Goal: Information Seeking & Learning: Learn about a topic

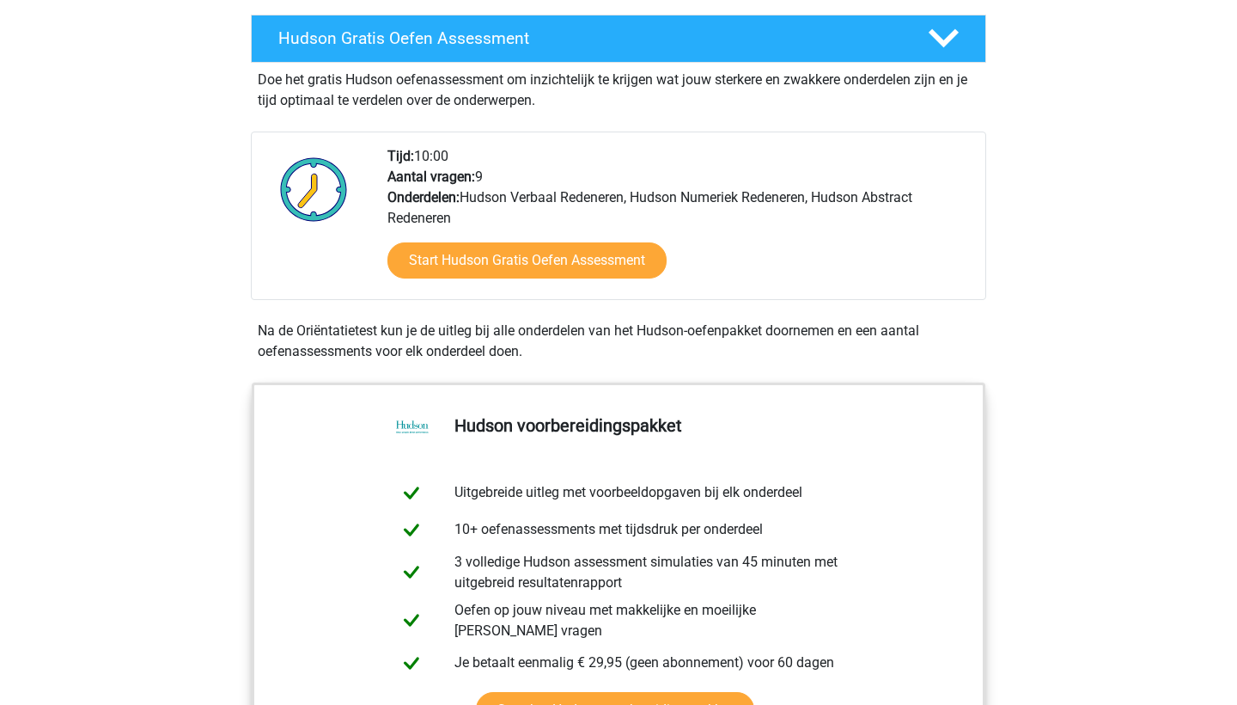
scroll to position [303, 0]
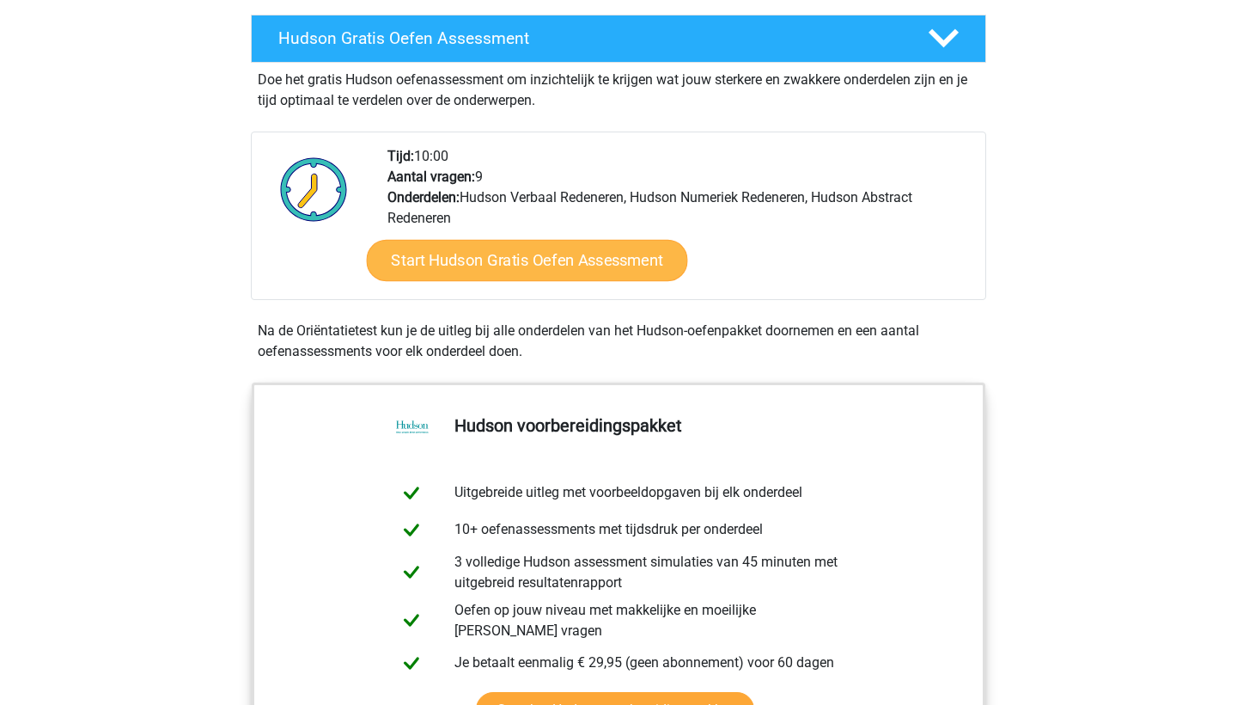
click at [458, 260] on link "Start Hudson Gratis Oefen Assessment" at bounding box center [527, 260] width 321 height 41
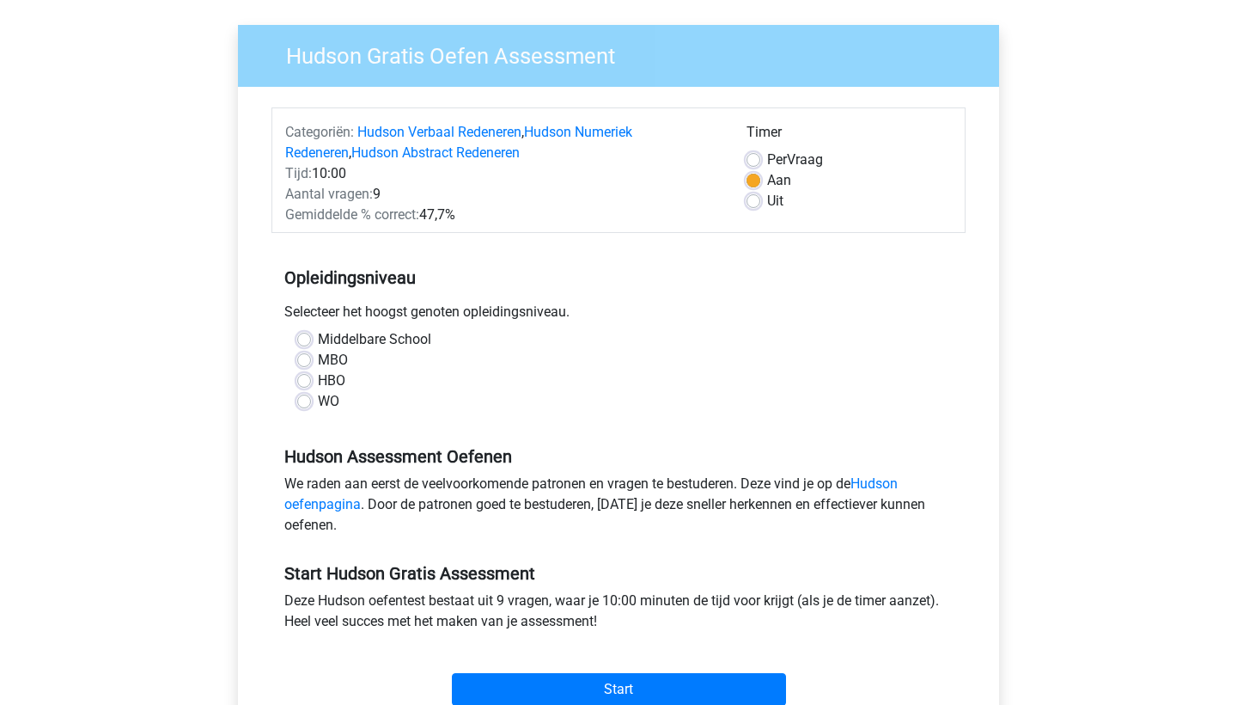
scroll to position [124, 0]
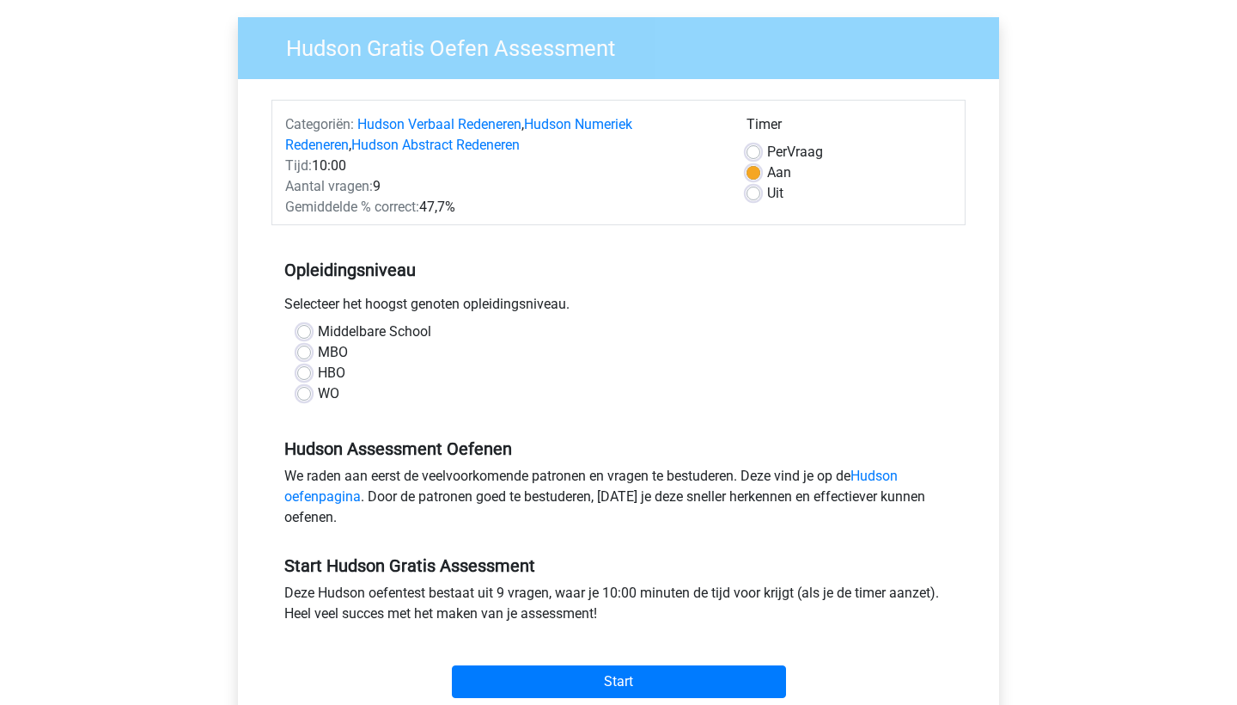
click at [317, 335] on div "Middelbare School" at bounding box center [618, 331] width 643 height 21
click at [318, 334] on label "Middelbare School" at bounding box center [374, 331] width 113 height 21
click at [306, 334] on input "Middelbare School" at bounding box center [304, 329] width 14 height 17
radio input "true"
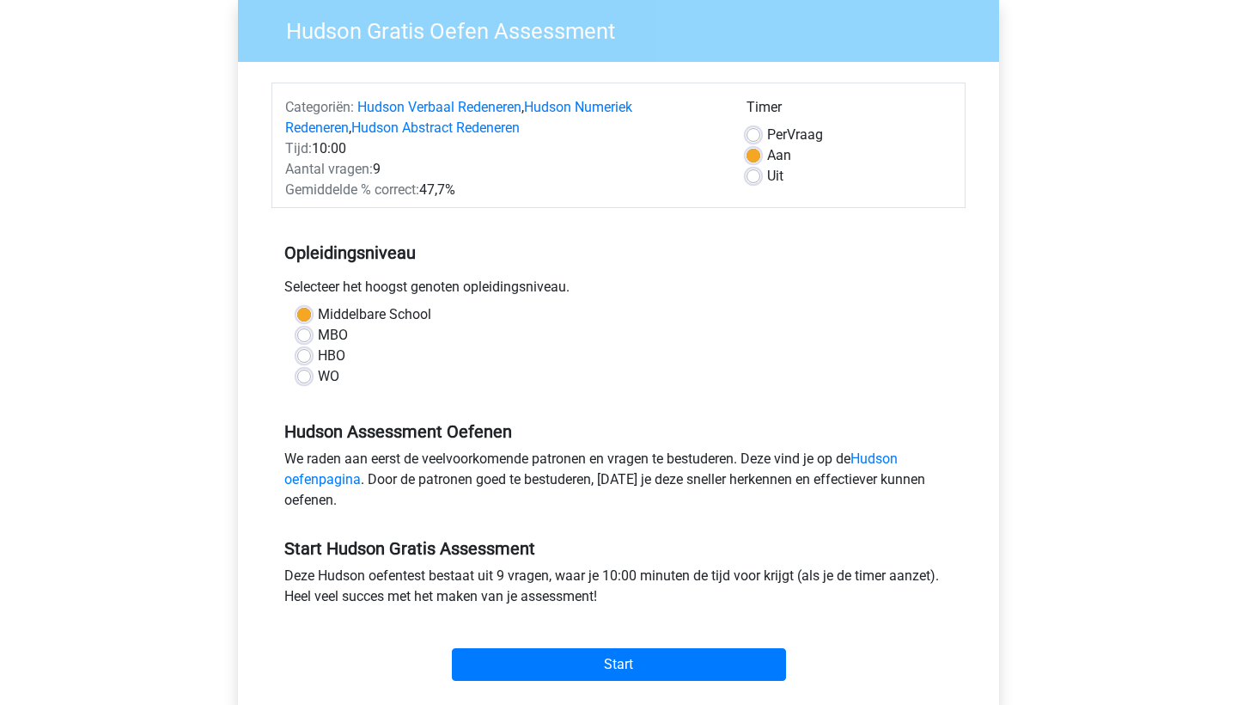
scroll to position [145, 0]
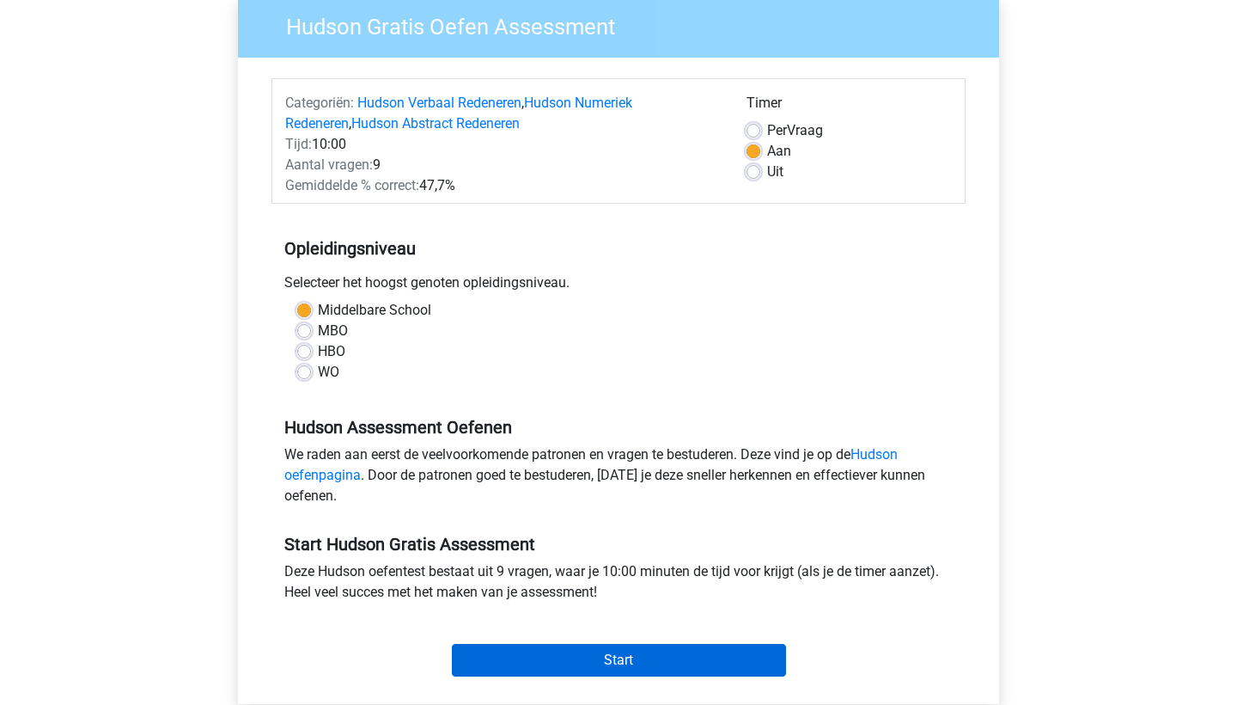
click at [615, 660] on input "Start" at bounding box center [619, 660] width 334 height 33
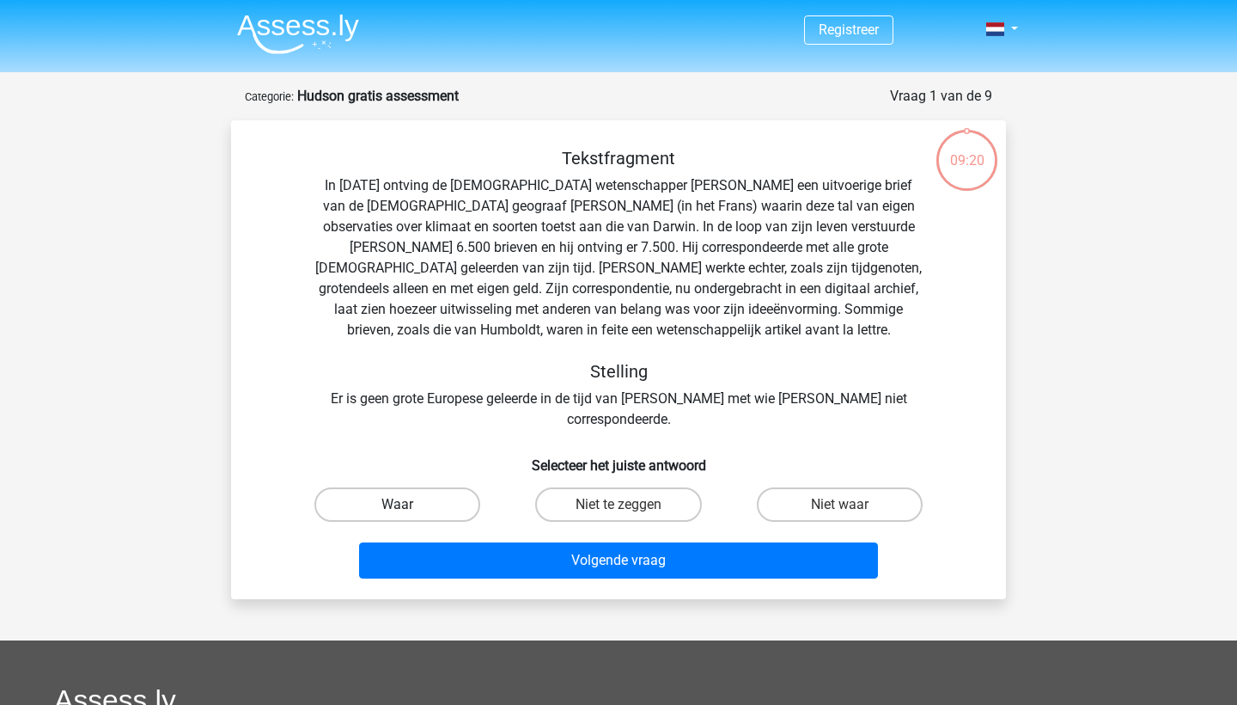
click at [428, 487] on label "Waar" at bounding box center [397, 504] width 166 height 34
click at [409, 504] on input "Waar" at bounding box center [403, 509] width 11 height 11
radio input "true"
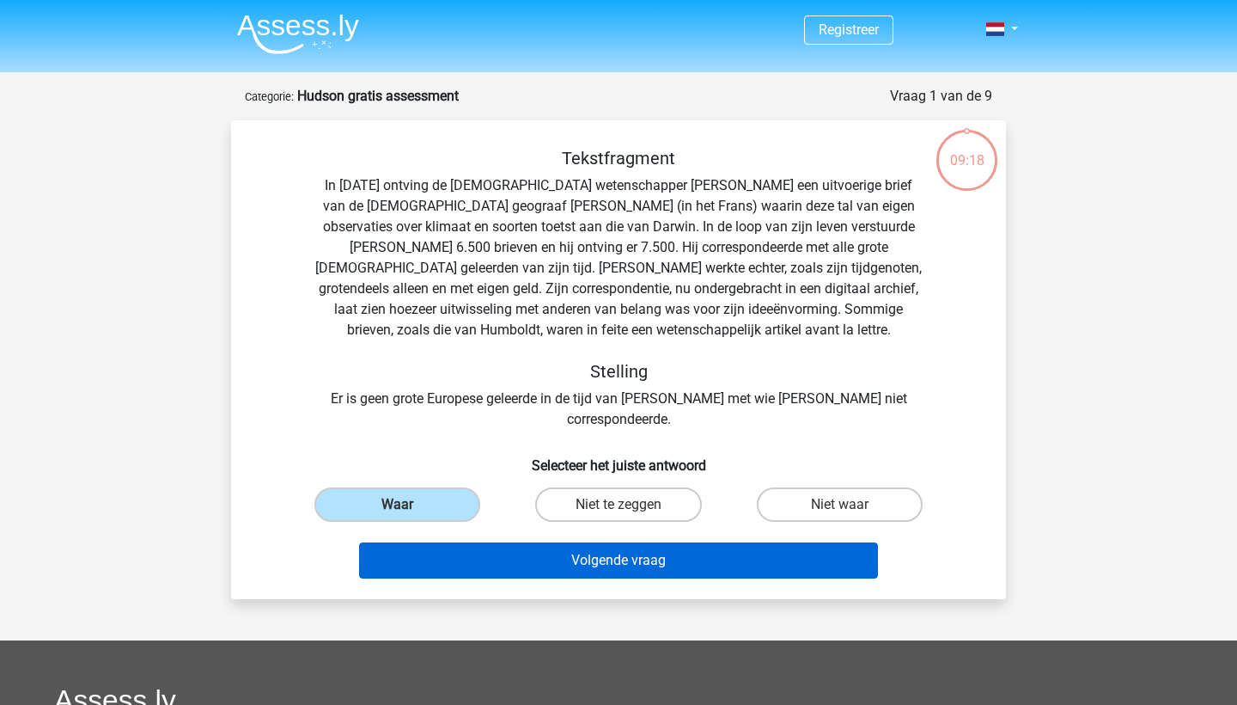
click at [597, 548] on button "Volgende vraag" at bounding box center [619, 560] width 520 height 36
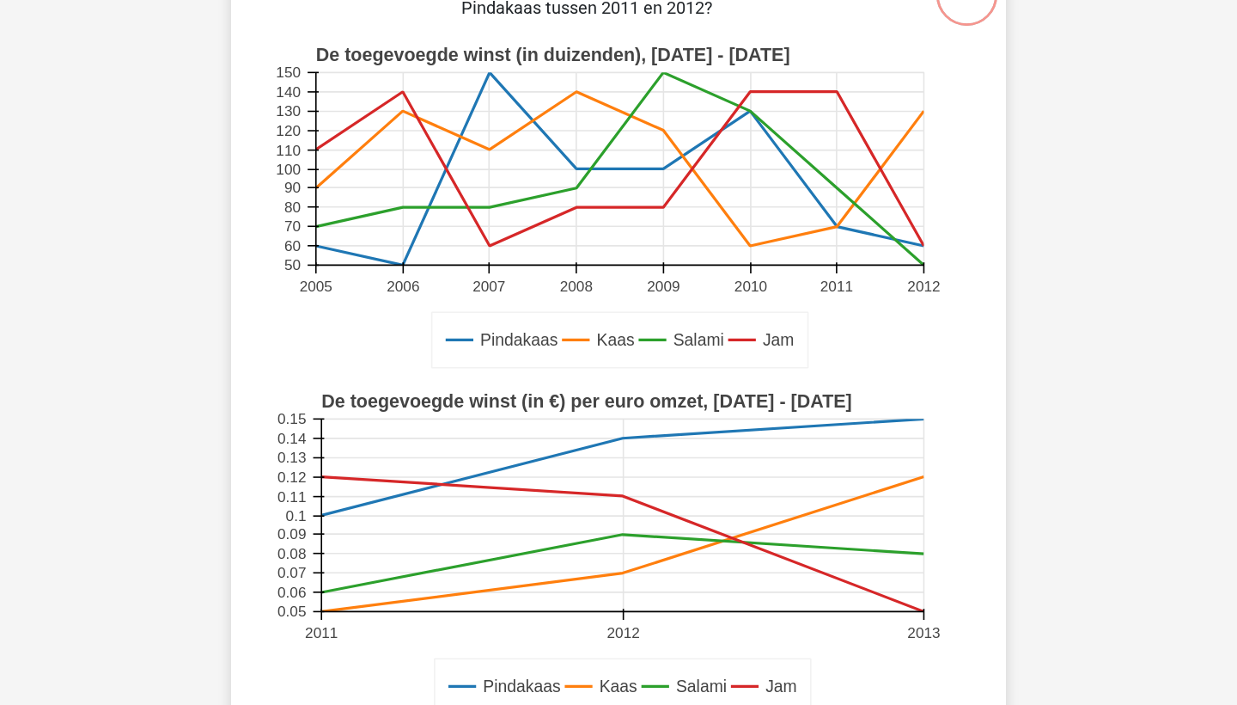
scroll to position [567, 0]
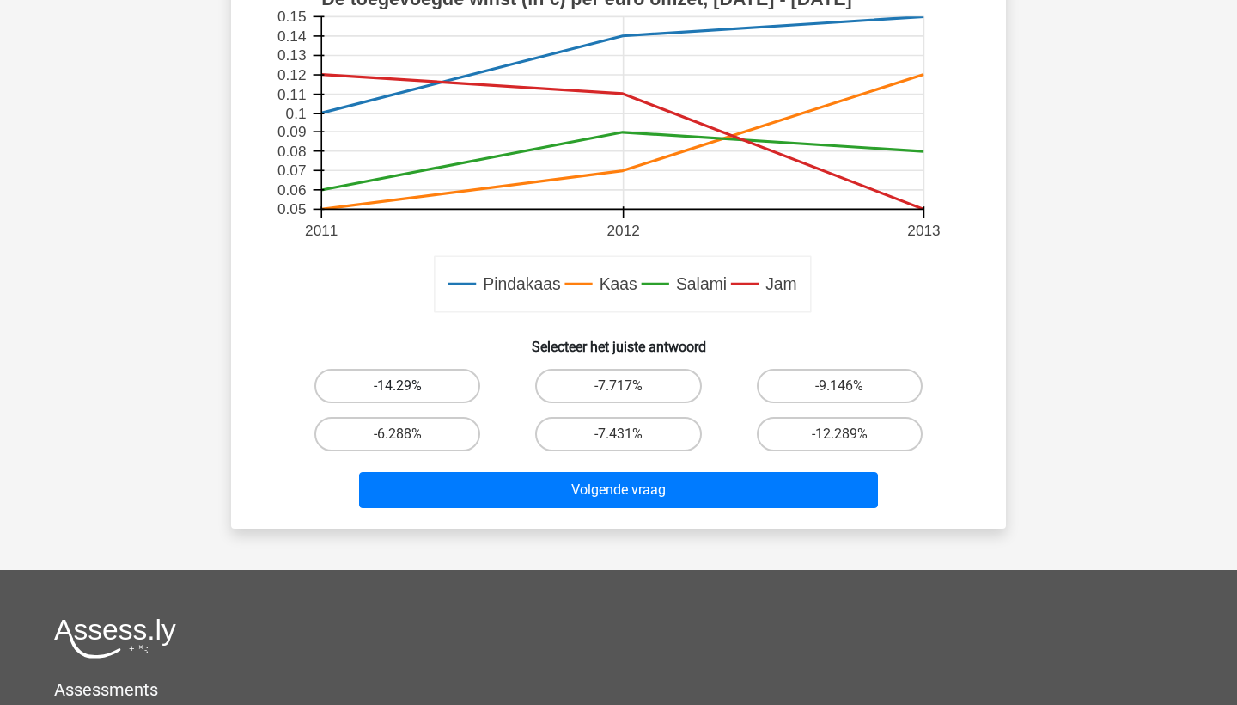
click at [351, 385] on label "-14.29%" at bounding box center [397, 386] width 166 height 34
click at [398, 386] on input "-14.29%" at bounding box center [403, 391] width 11 height 11
radio input "true"
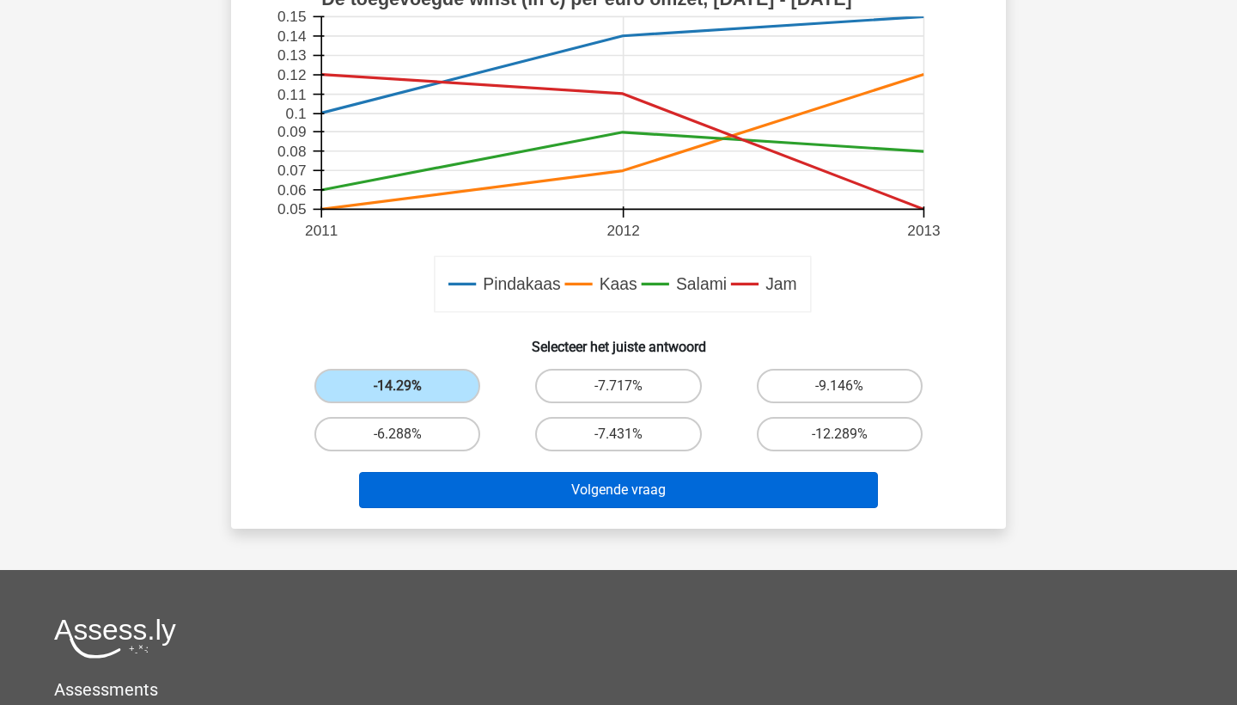
click at [511, 479] on button "Volgende vraag" at bounding box center [619, 490] width 520 height 36
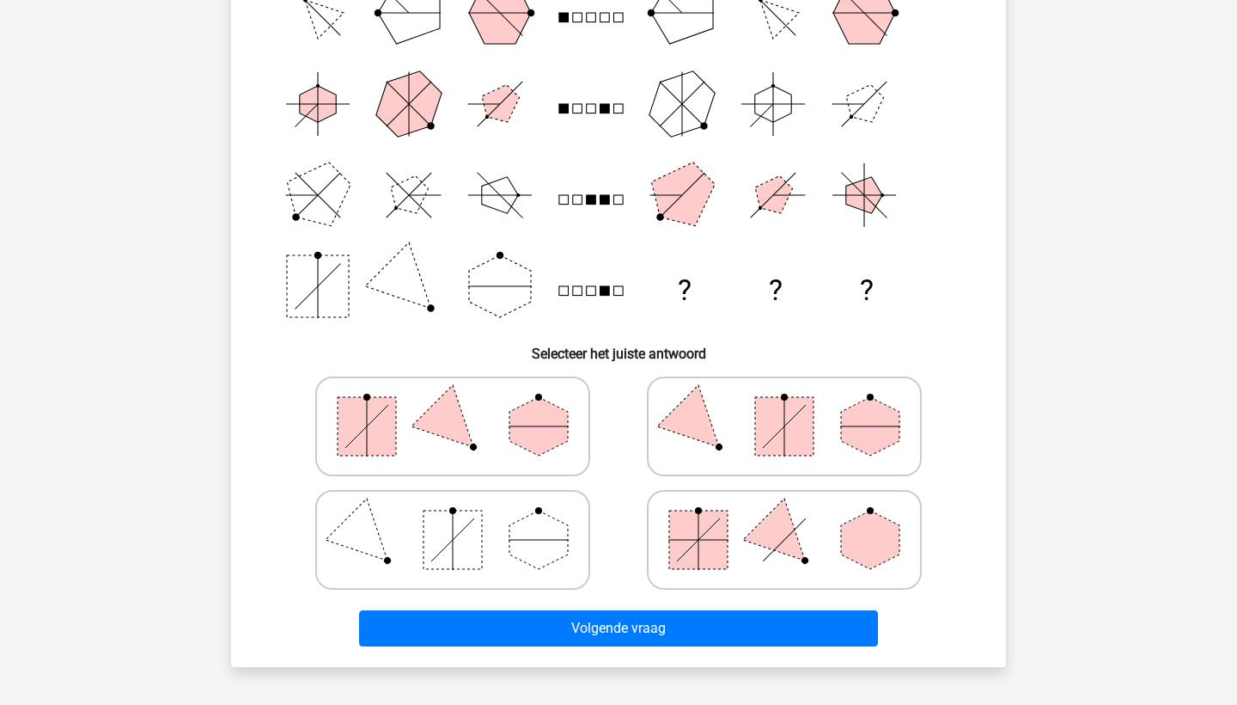
scroll to position [233, 0]
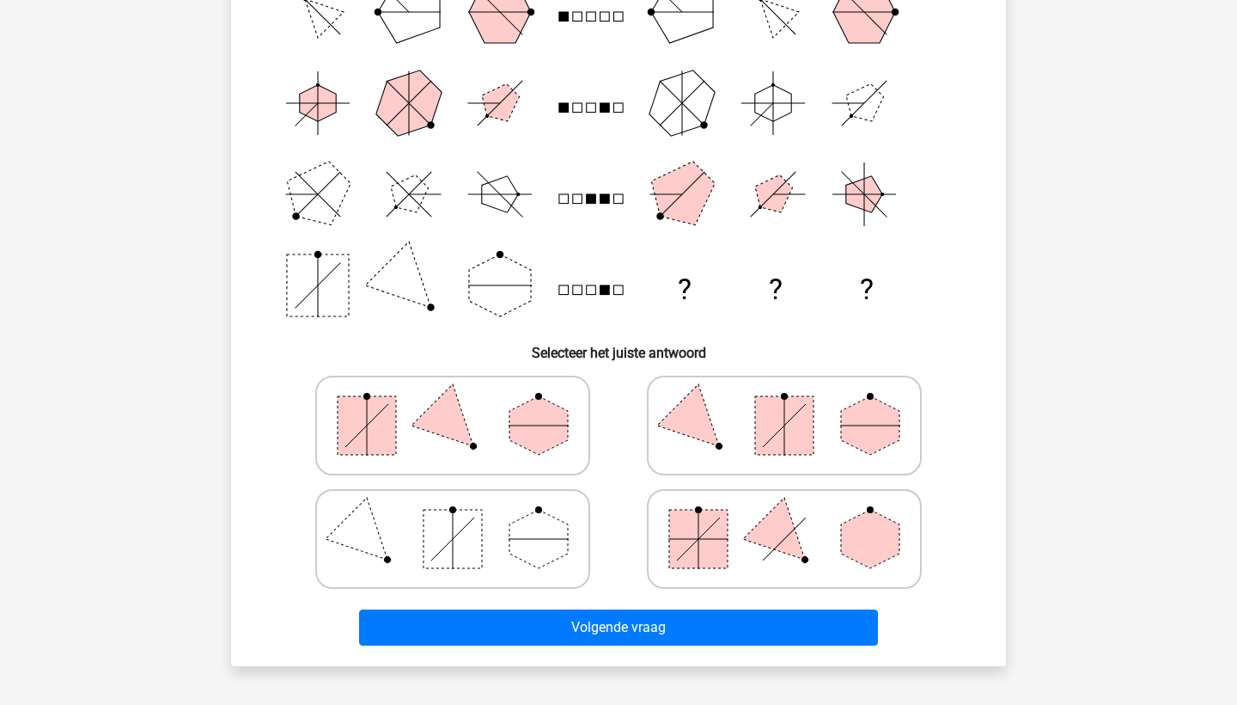
click at [489, 434] on icon at bounding box center [453, 425] width 258 height 86
click at [464, 404] on input "radio" at bounding box center [458, 398] width 11 height 11
radio input "true"
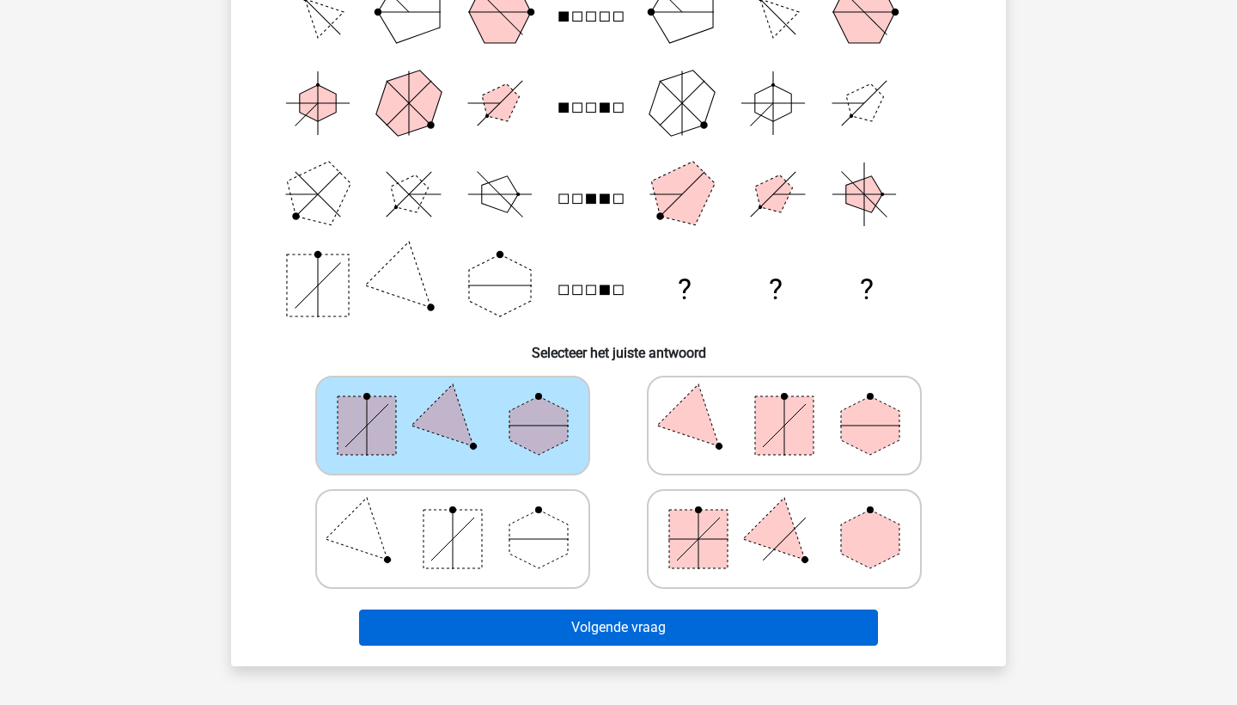
click at [599, 626] on button "Volgende vraag" at bounding box center [619, 627] width 520 height 36
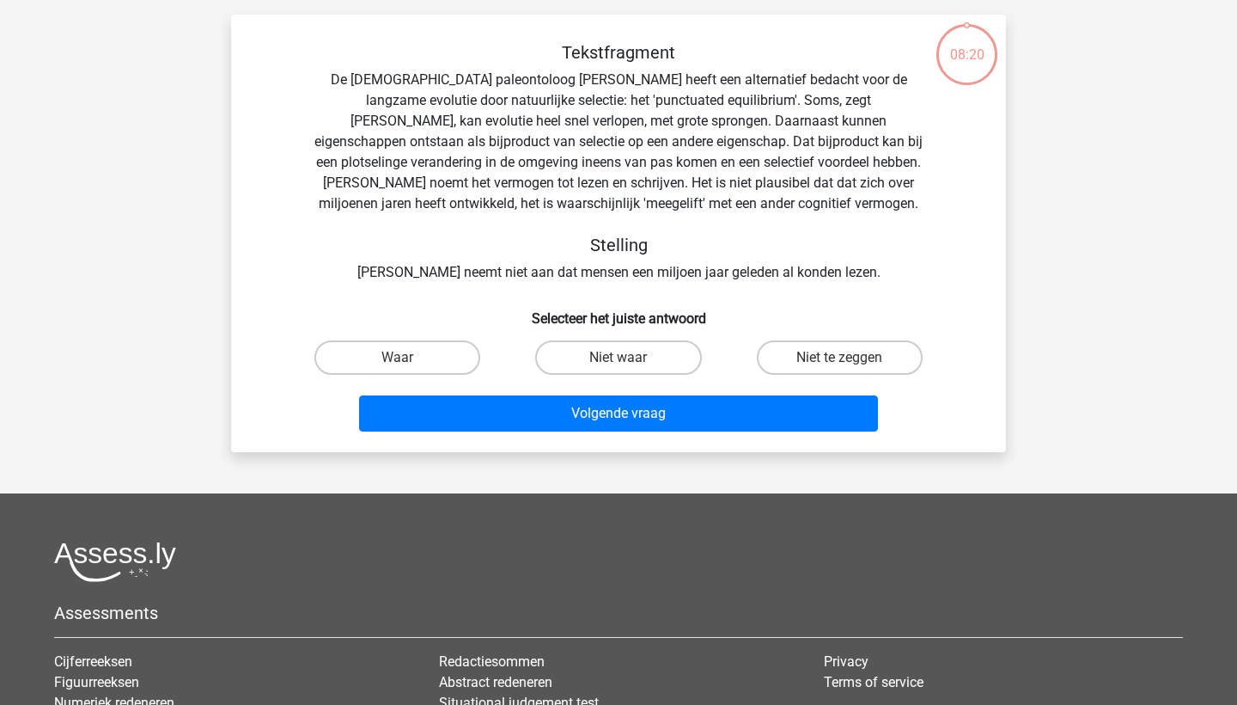
scroll to position [86, 0]
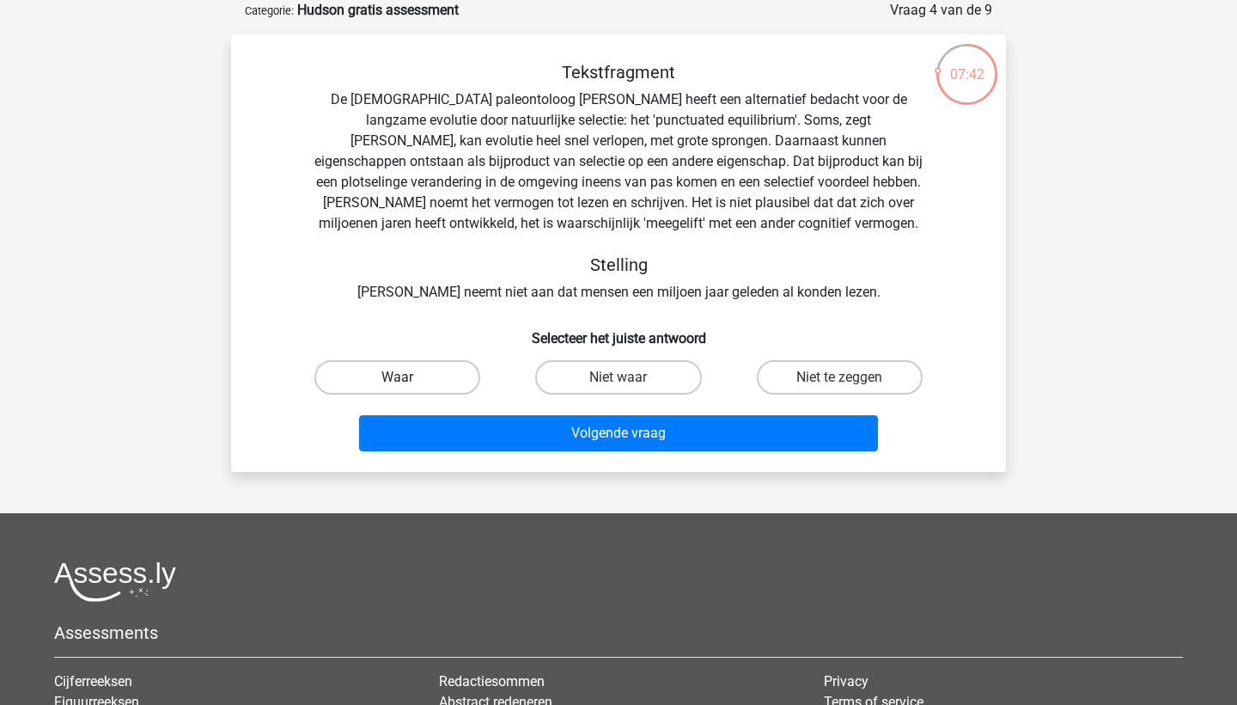
click at [432, 374] on label "Waar" at bounding box center [397, 377] width 166 height 34
click at [409, 377] on input "Waar" at bounding box center [403, 382] width 11 height 11
radio input "true"
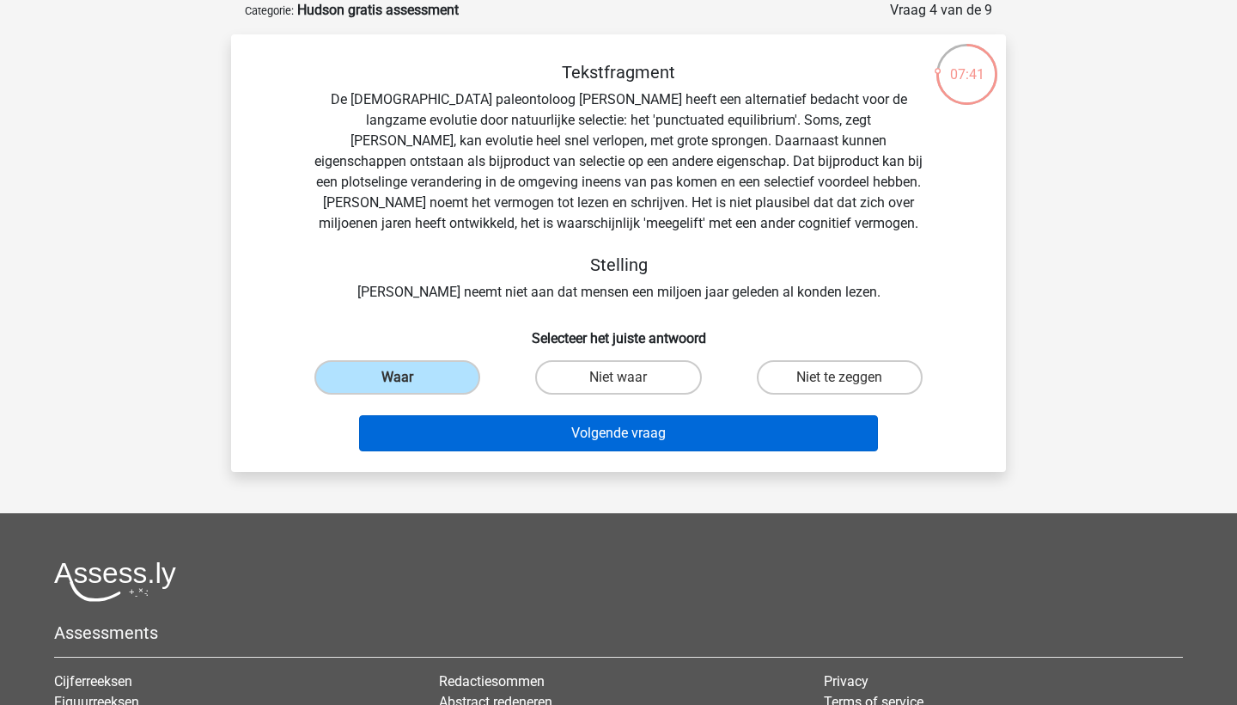
click at [533, 427] on button "Volgende vraag" at bounding box center [619, 433] width 520 height 36
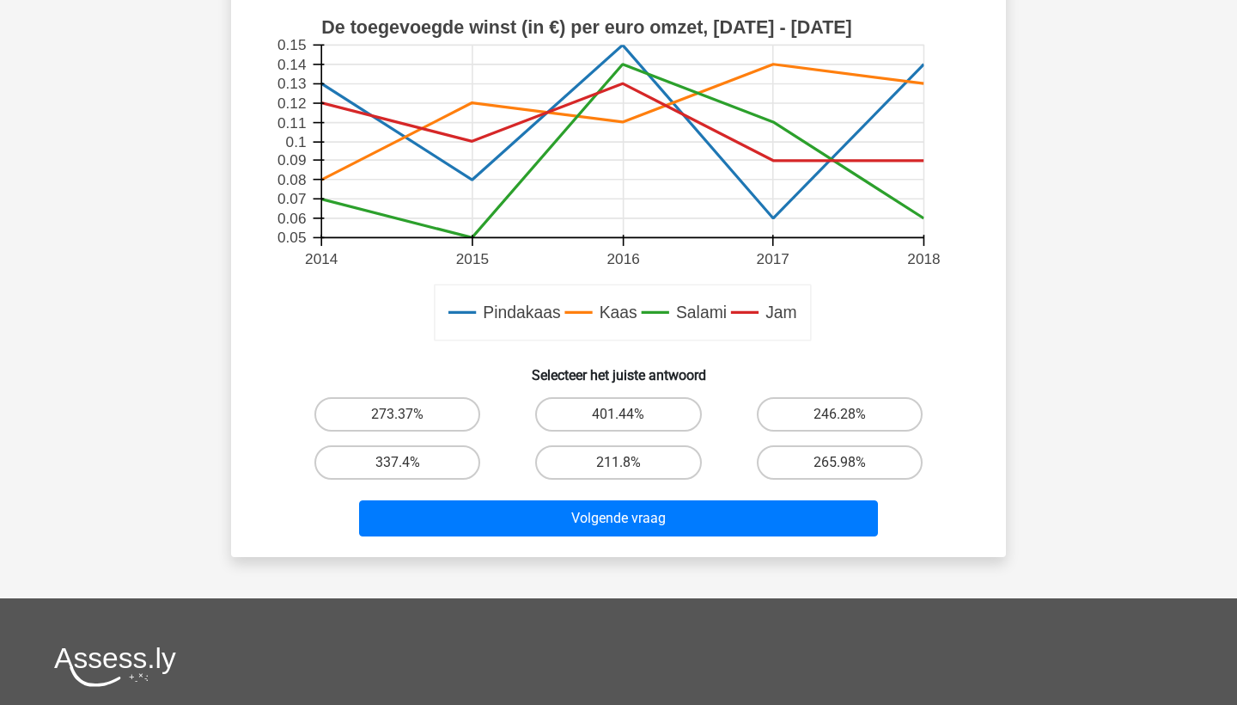
scroll to position [592, 0]
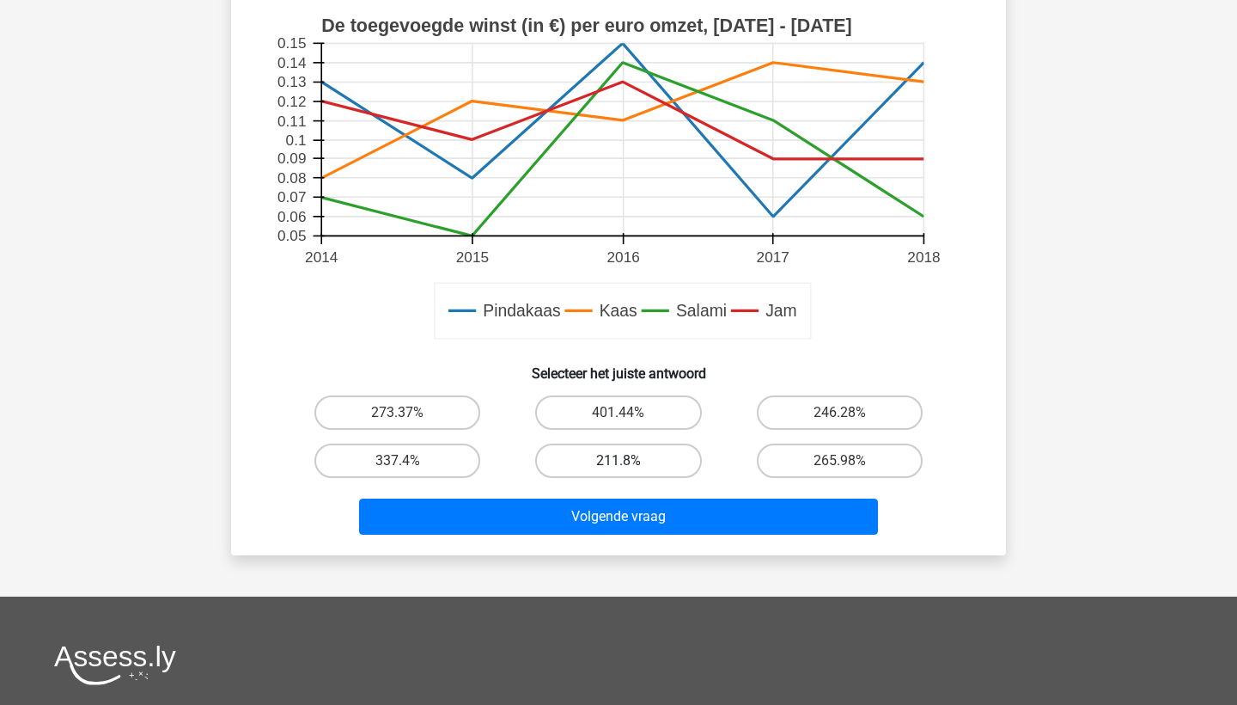
click at [644, 467] on label "211.8%" at bounding box center [618, 460] width 166 height 34
click at [630, 467] on input "211.8%" at bounding box center [624, 466] width 11 height 11
radio input "true"
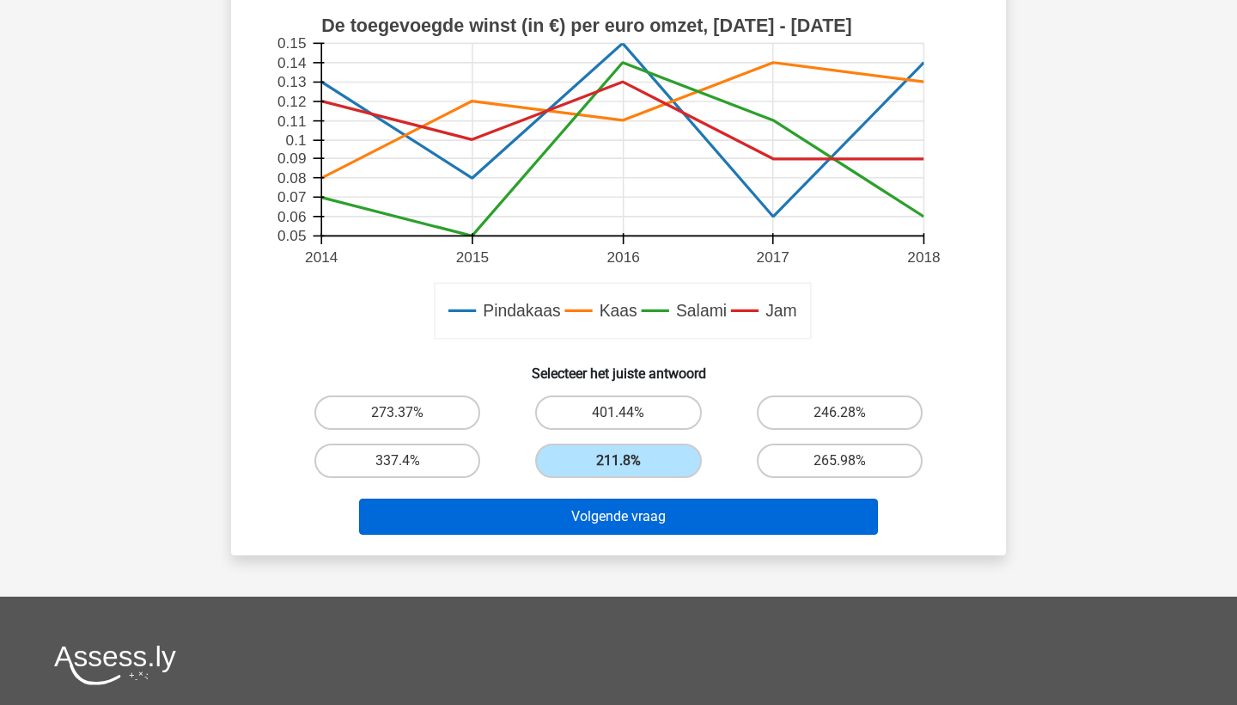
click at [644, 499] on button "Volgende vraag" at bounding box center [619, 516] width 520 height 36
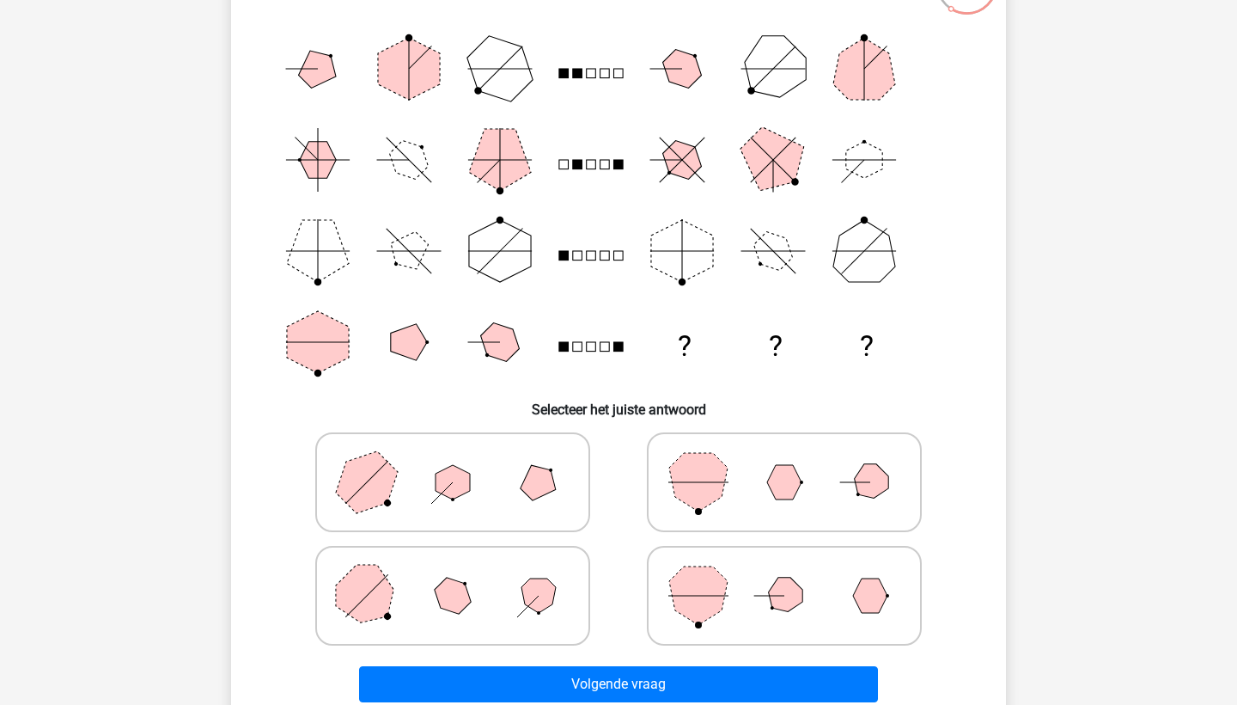
scroll to position [177, 0]
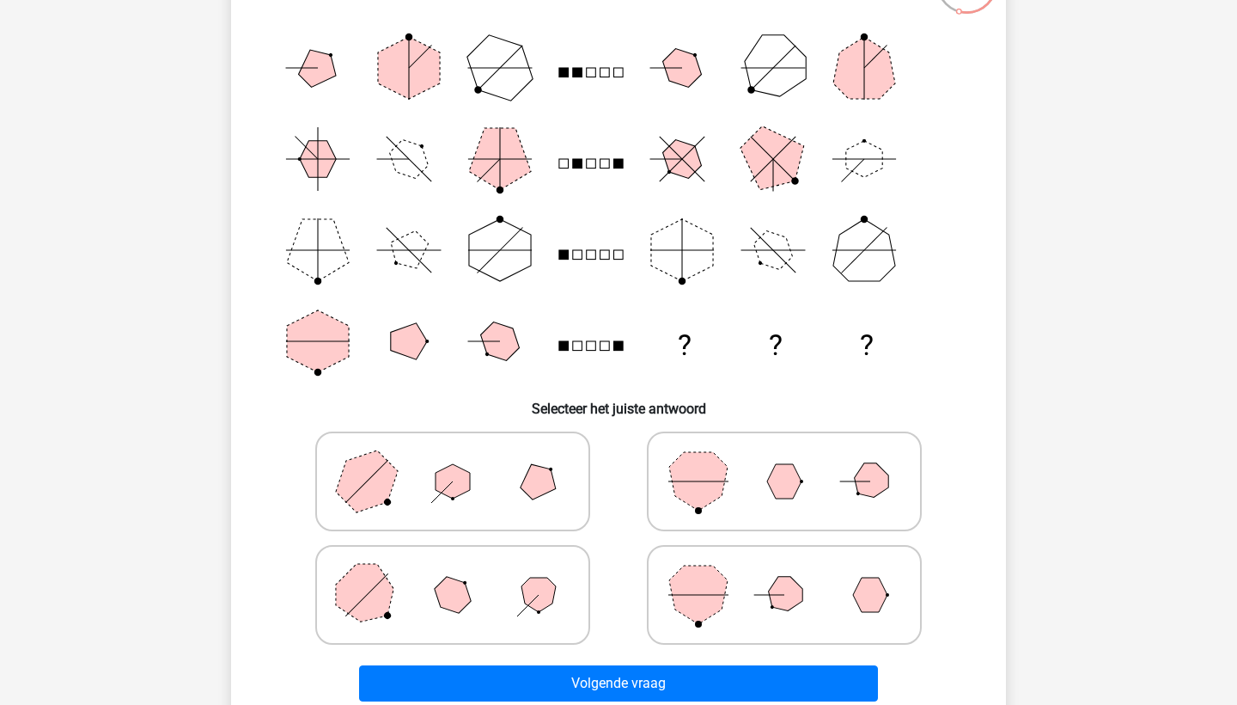
click at [473, 575] on icon at bounding box center [453, 595] width 258 height 86
click at [464, 573] on input "radio" at bounding box center [458, 567] width 11 height 11
radio input "true"
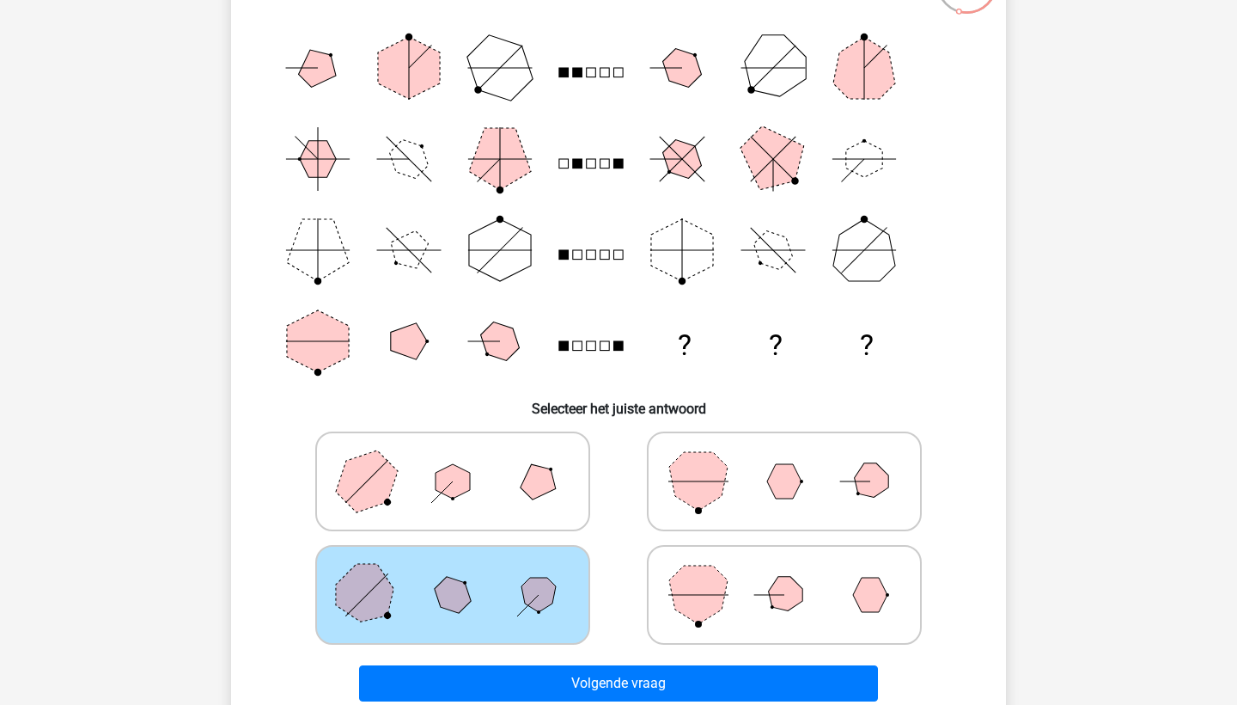
scroll to position [213, 0]
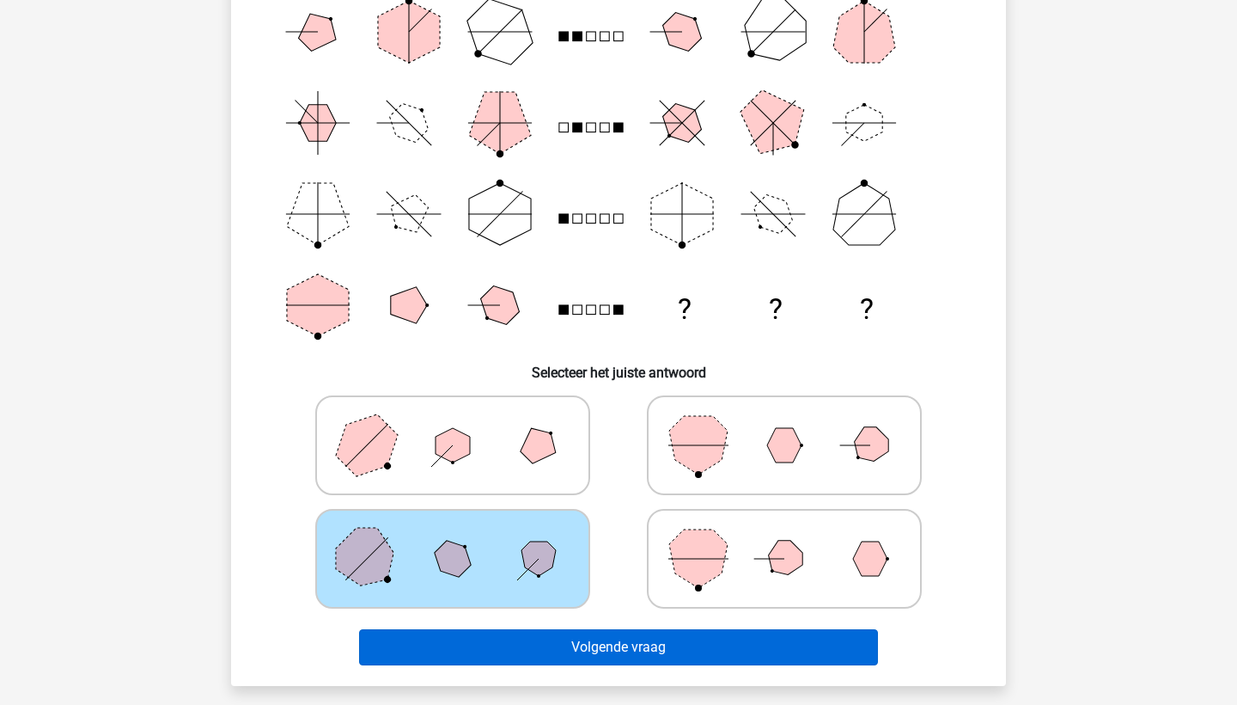
click at [597, 642] on button "Volgende vraag" at bounding box center [619, 647] width 520 height 36
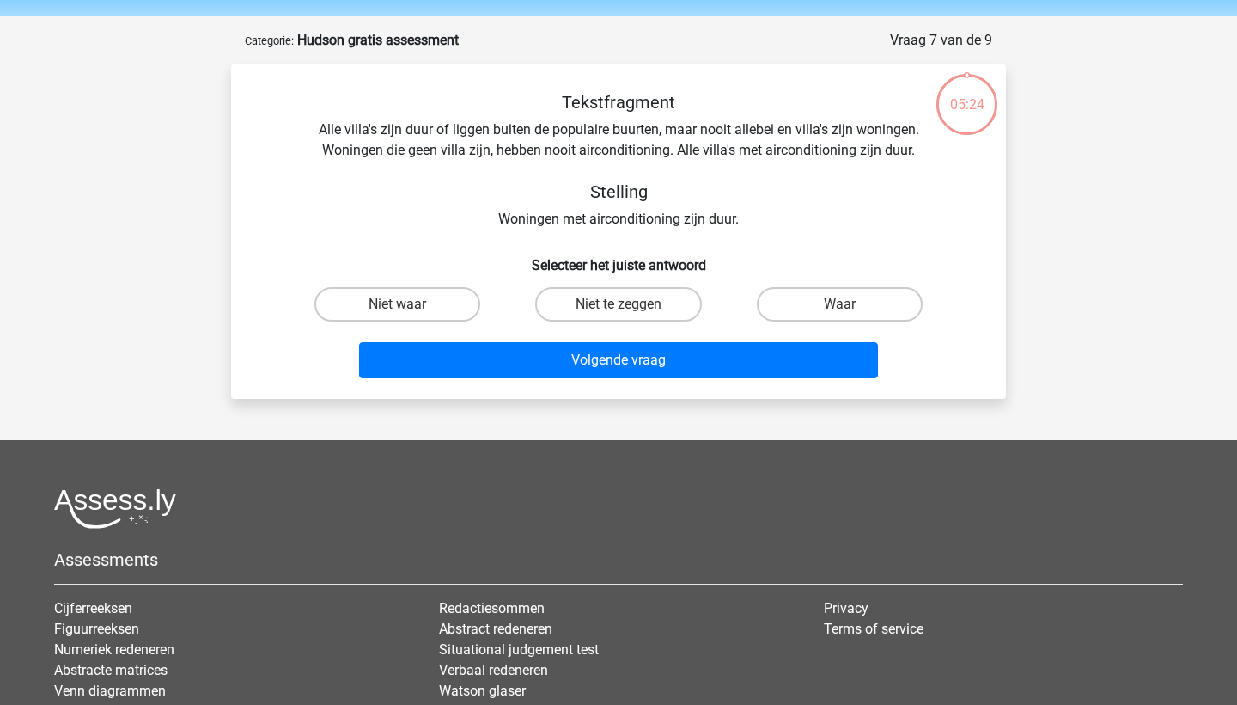
scroll to position [0, 0]
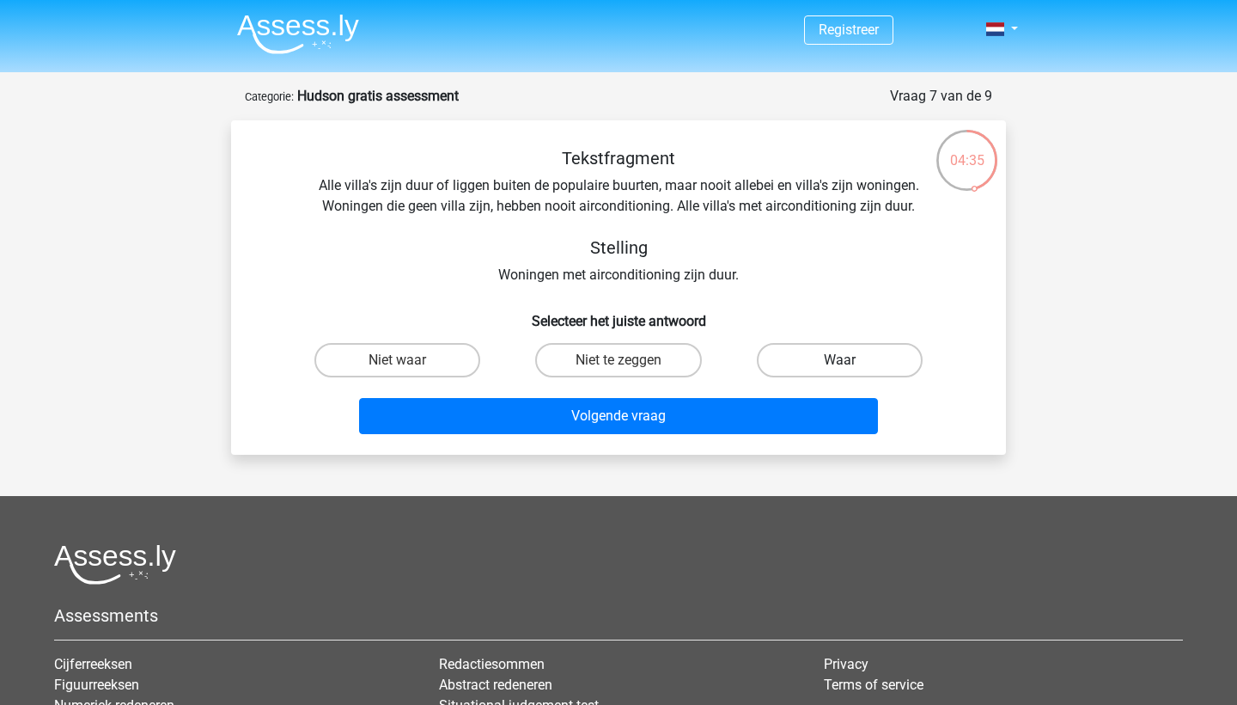
click at [798, 372] on label "Waar" at bounding box center [840, 360] width 166 height 34
click at [840, 371] on input "Waar" at bounding box center [845, 365] width 11 height 11
radio input "true"
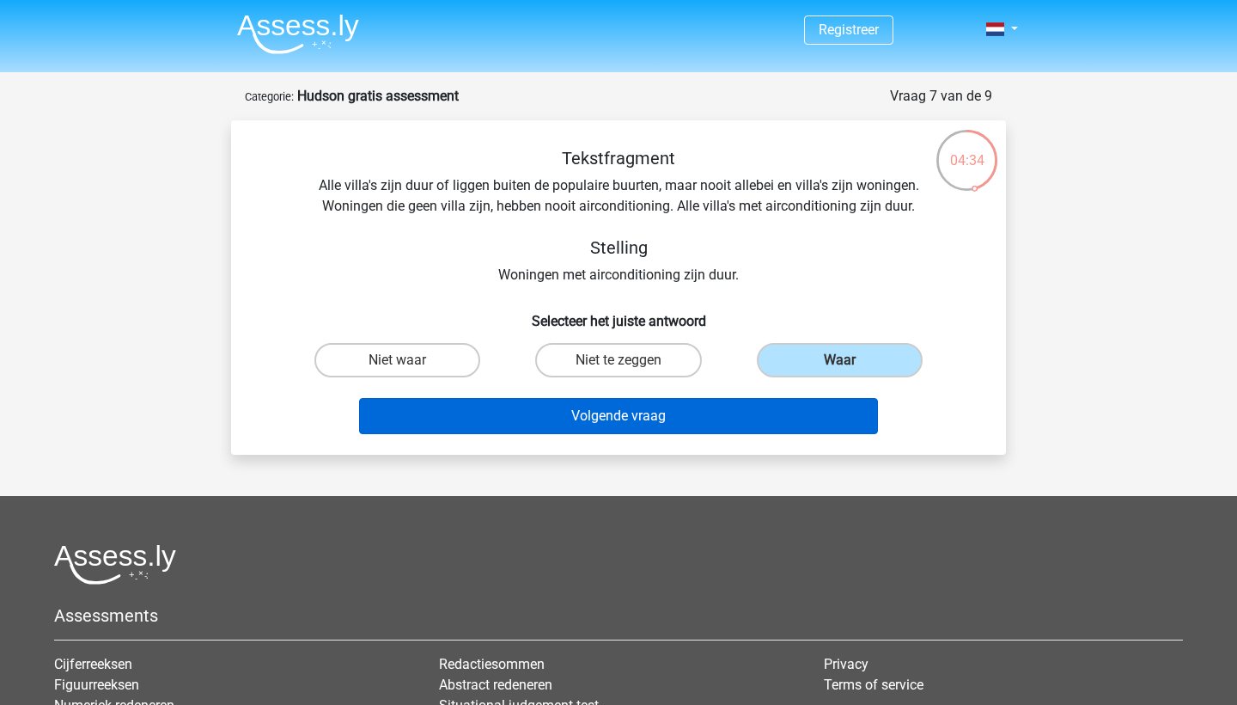
click at [797, 425] on button "Volgende vraag" at bounding box center [619, 416] width 520 height 36
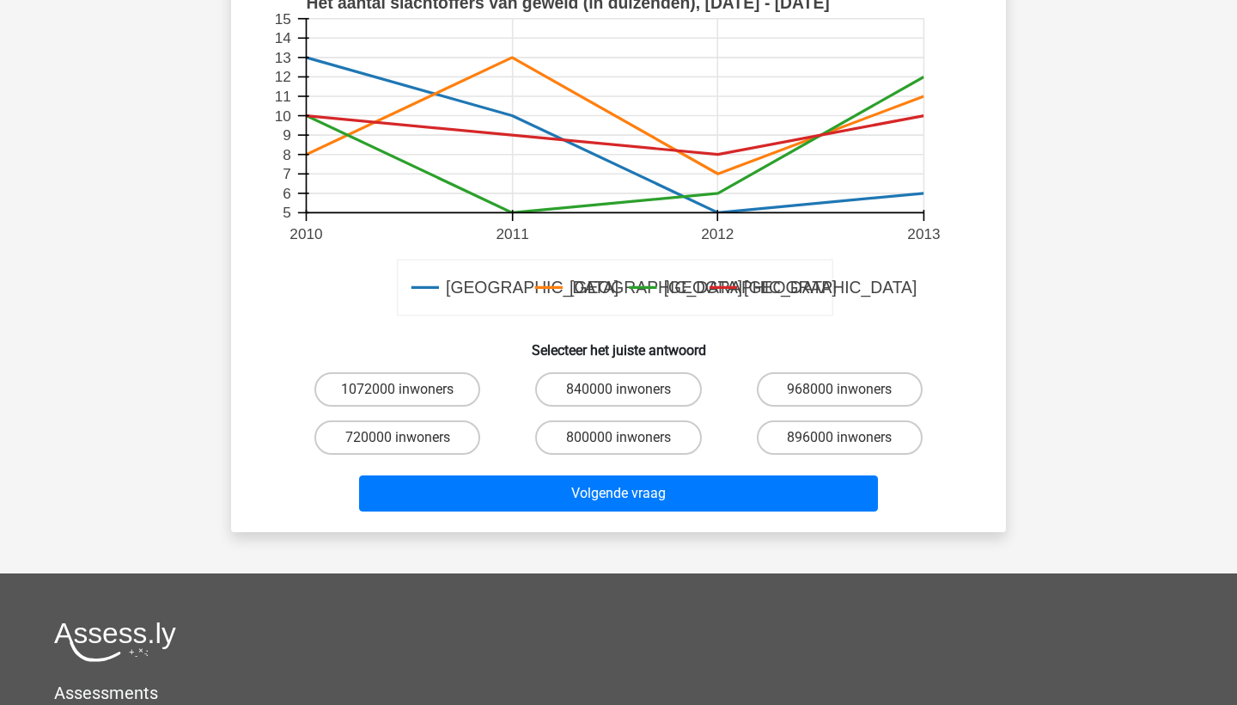
scroll to position [565, 0]
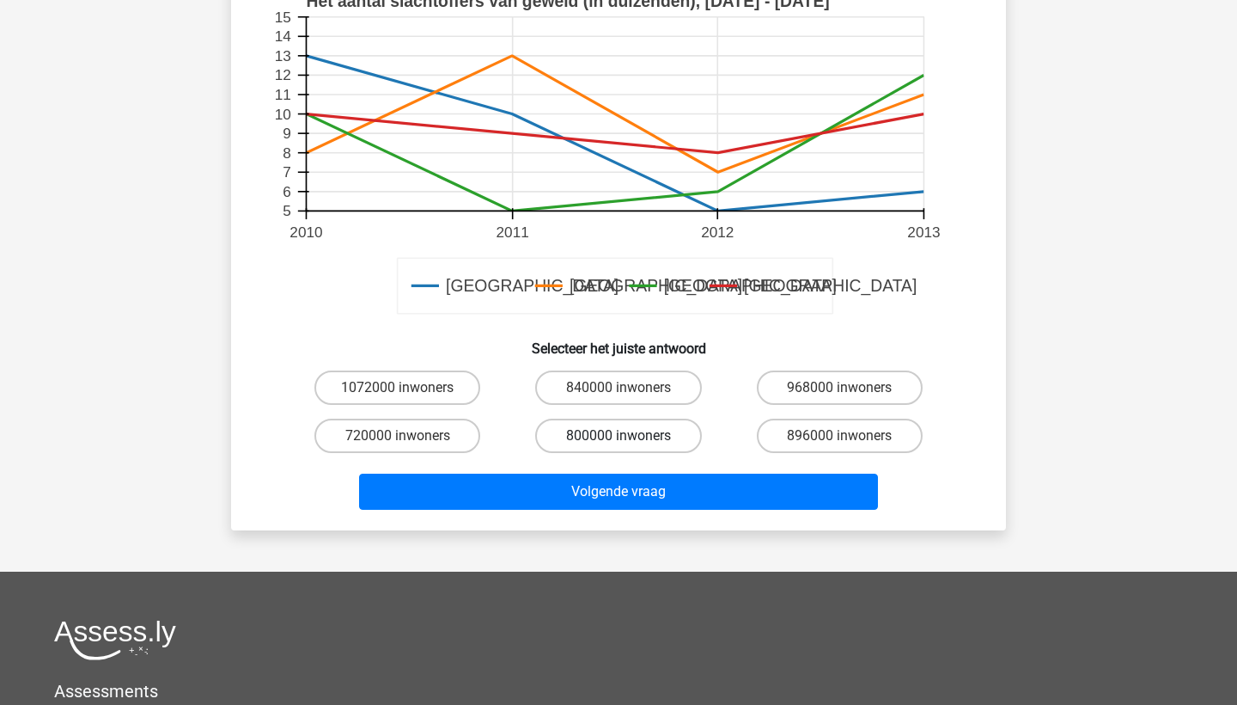
click at [615, 434] on label "800000 inwoners" at bounding box center [618, 435] width 166 height 34
click at [619, 436] on input "800000 inwoners" at bounding box center [624, 441] width 11 height 11
radio input "true"
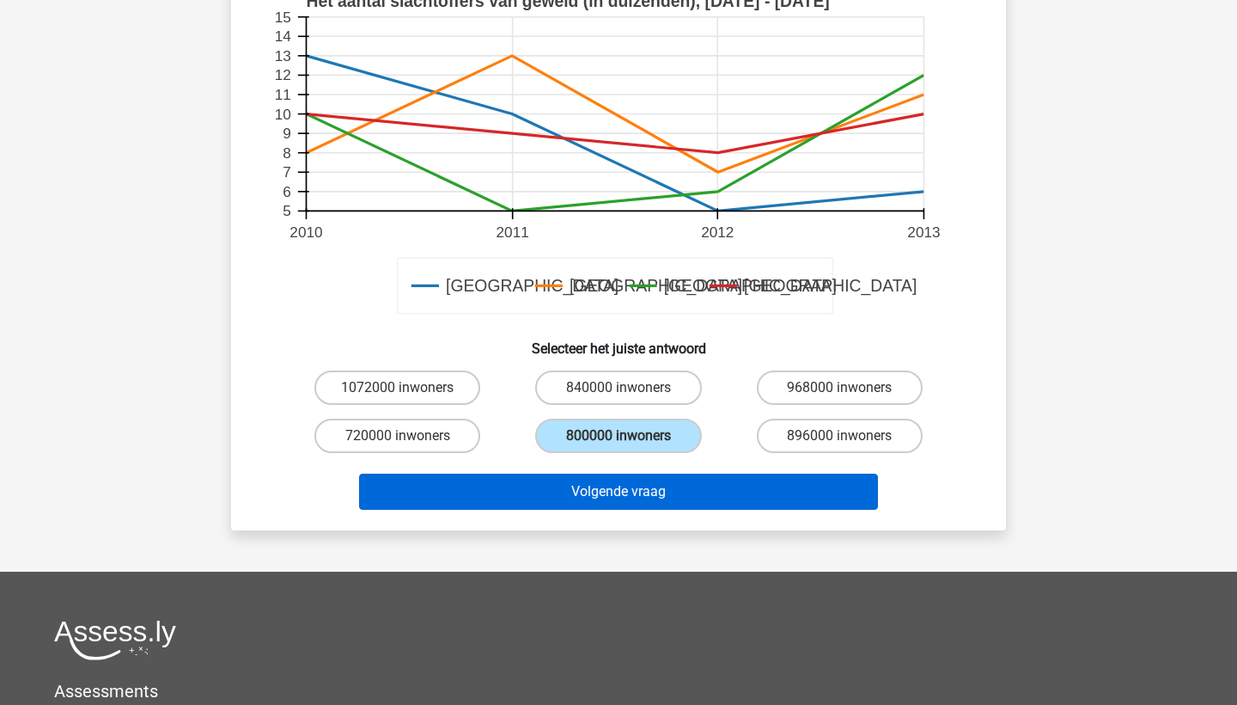
click at [614, 490] on button "Volgende vraag" at bounding box center [619, 491] width 520 height 36
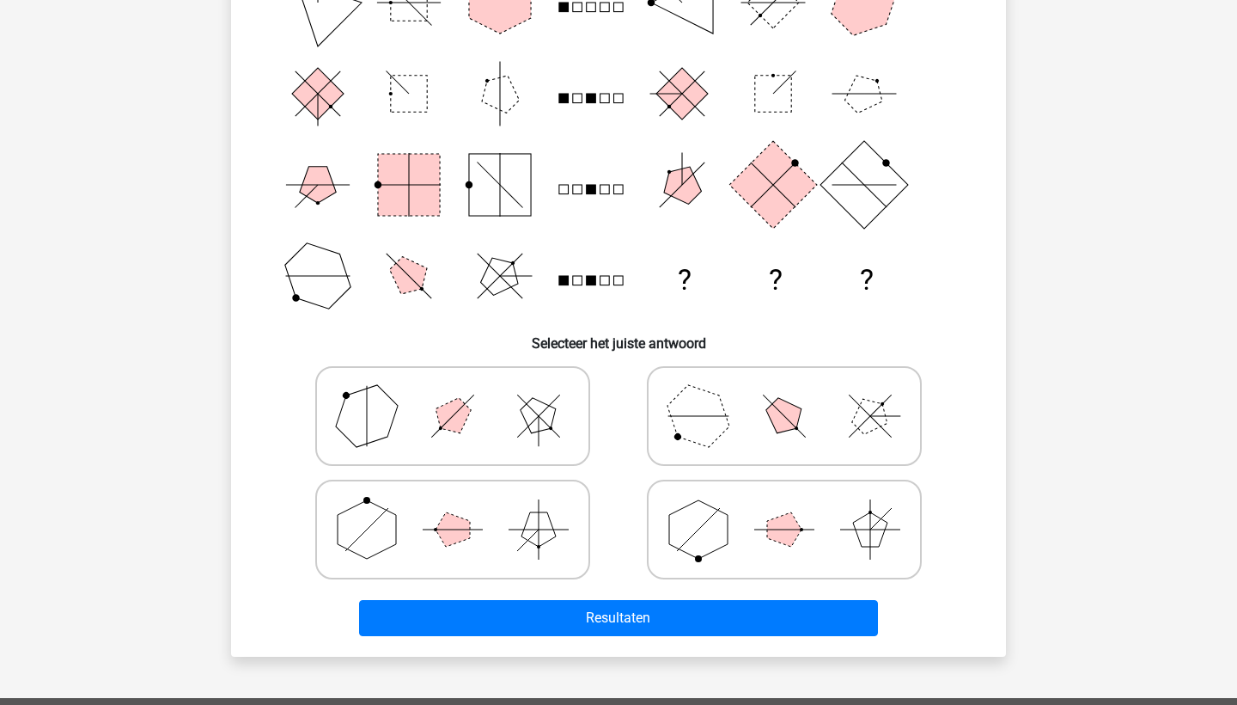
scroll to position [252, 0]
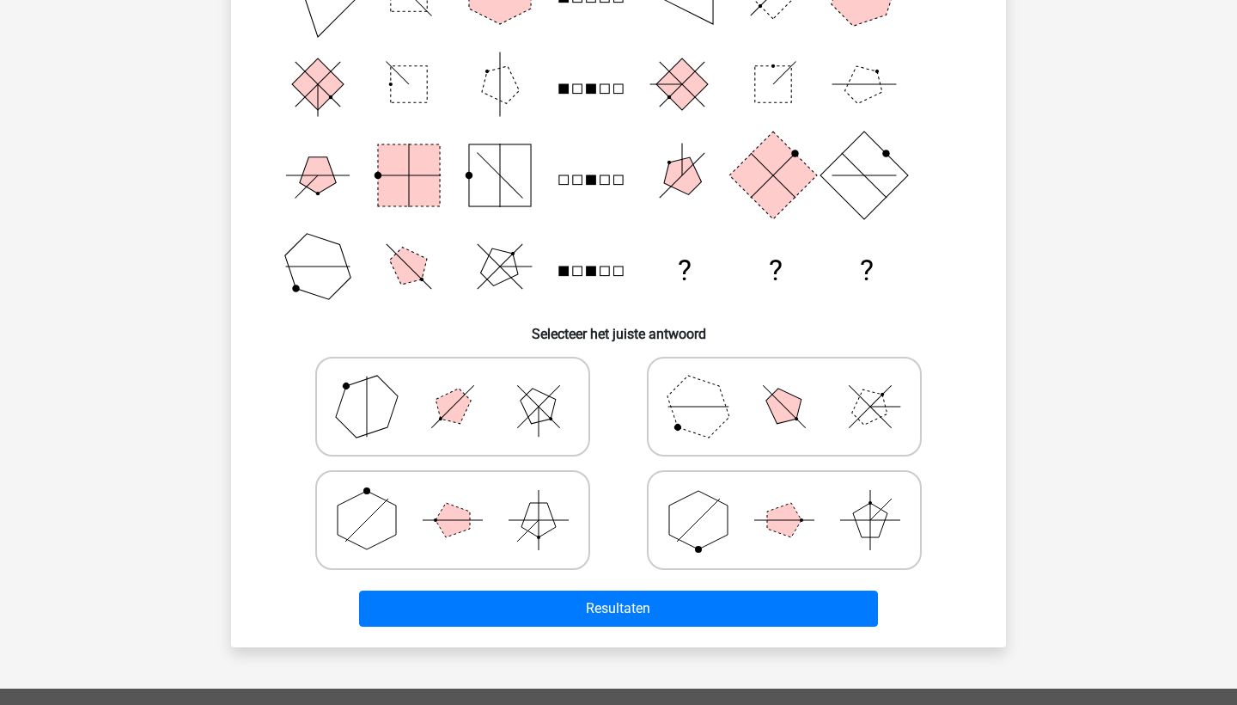
click at [486, 560] on icon at bounding box center [453, 520] width 258 height 86
click at [464, 498] on input "radio" at bounding box center [458, 492] width 11 height 11
radio input "true"
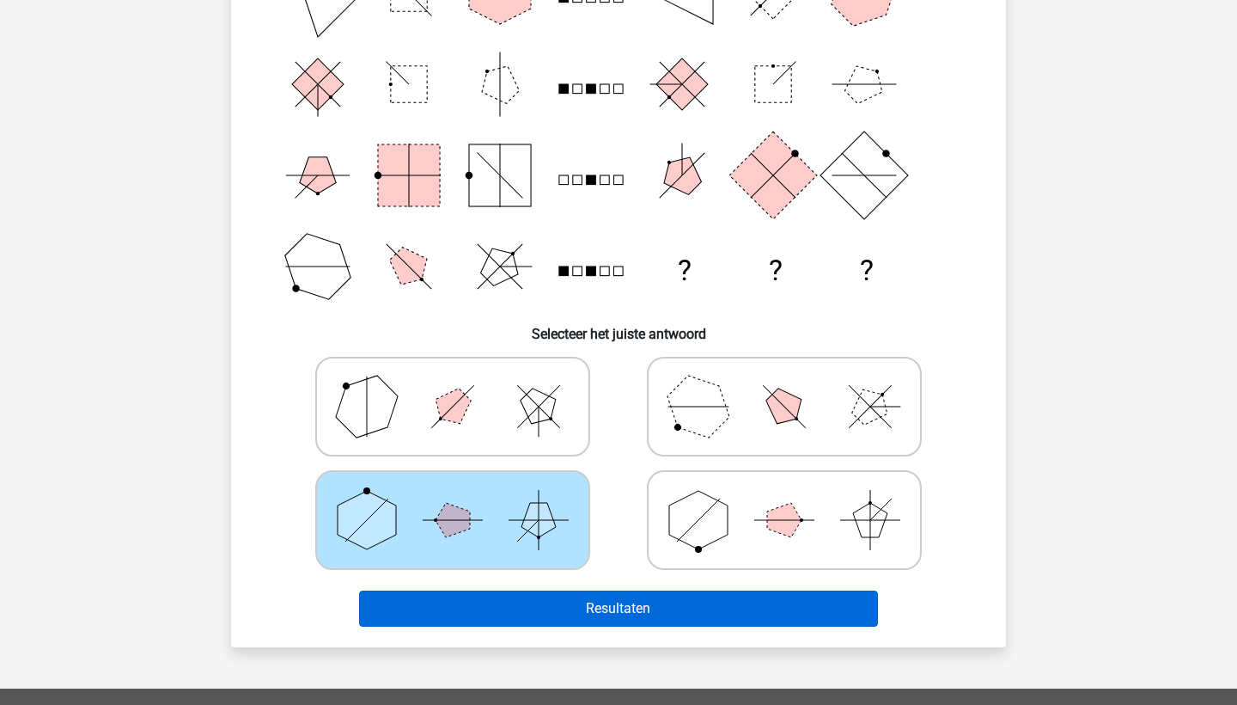
click at [538, 618] on button "Resultaten" at bounding box center [619, 608] width 520 height 36
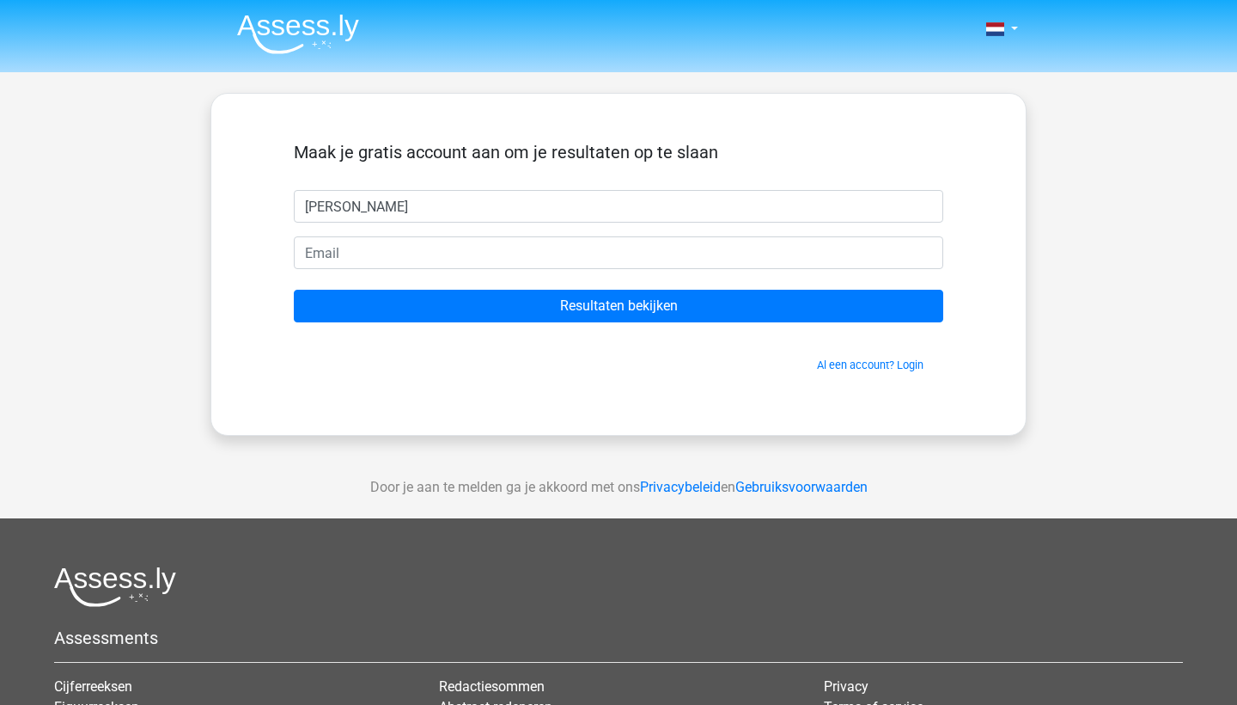
type input "cedric"
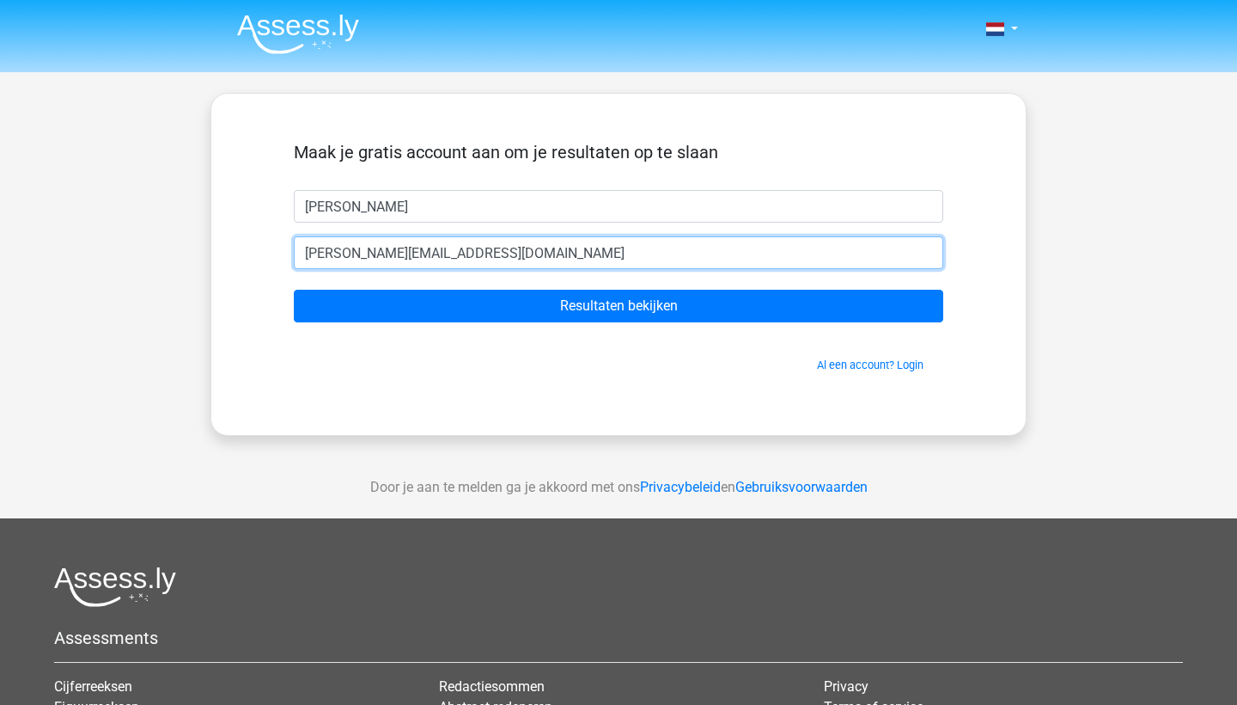
type input "cedric.huylebroek@gmail.com"
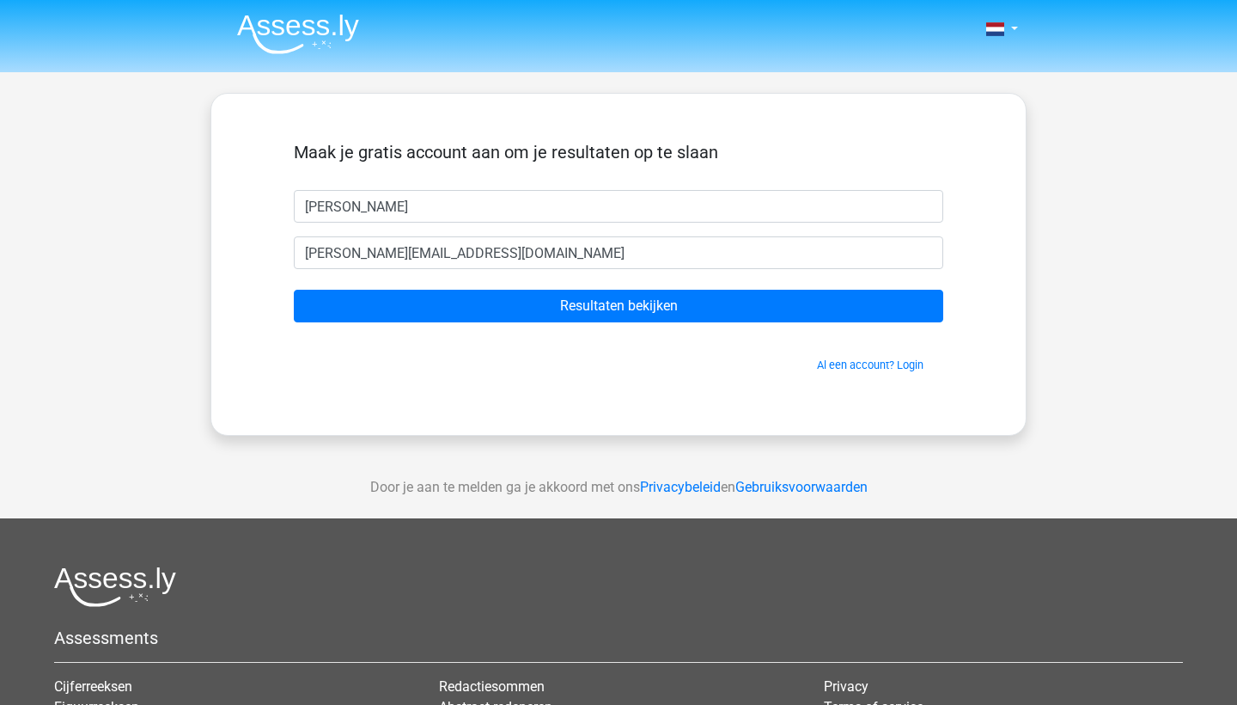
click at [581, 323] on form "Maak je gratis account aan om je resultaten op te slaan cedric cedric.huylebroe…" at bounding box center [619, 257] width 650 height 231
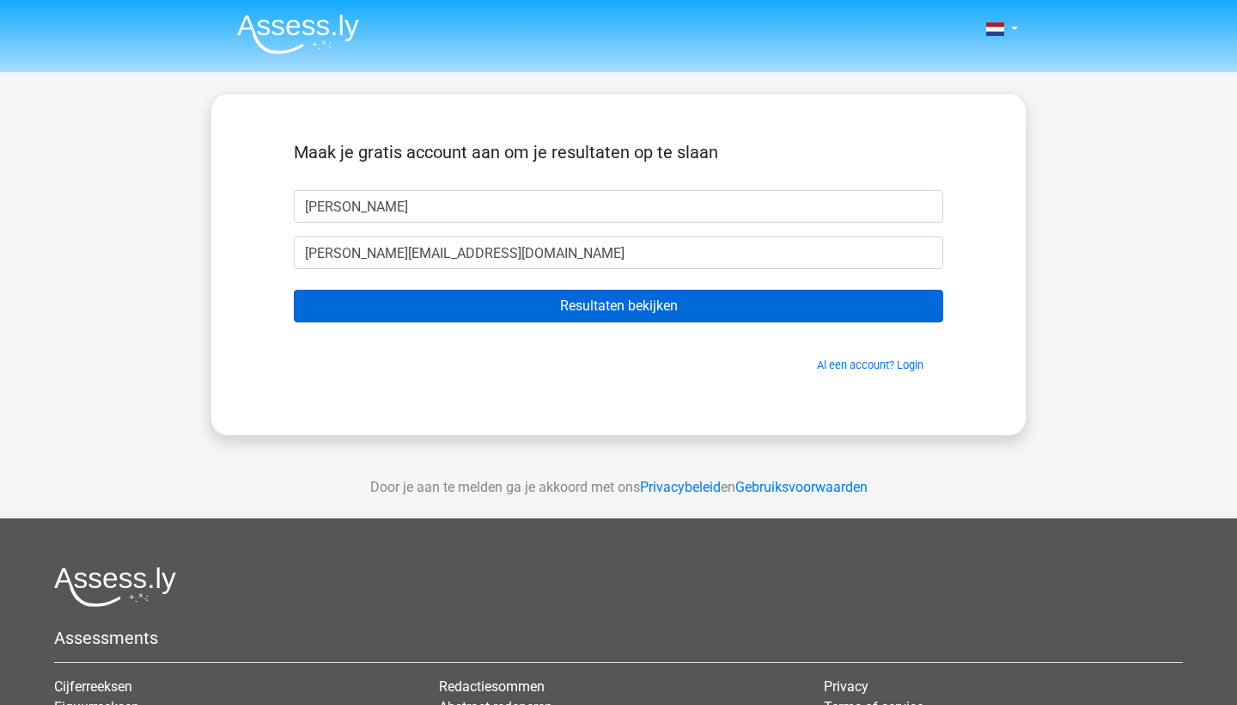
click at [581, 314] on input "Resultaten bekijken" at bounding box center [619, 306] width 650 height 33
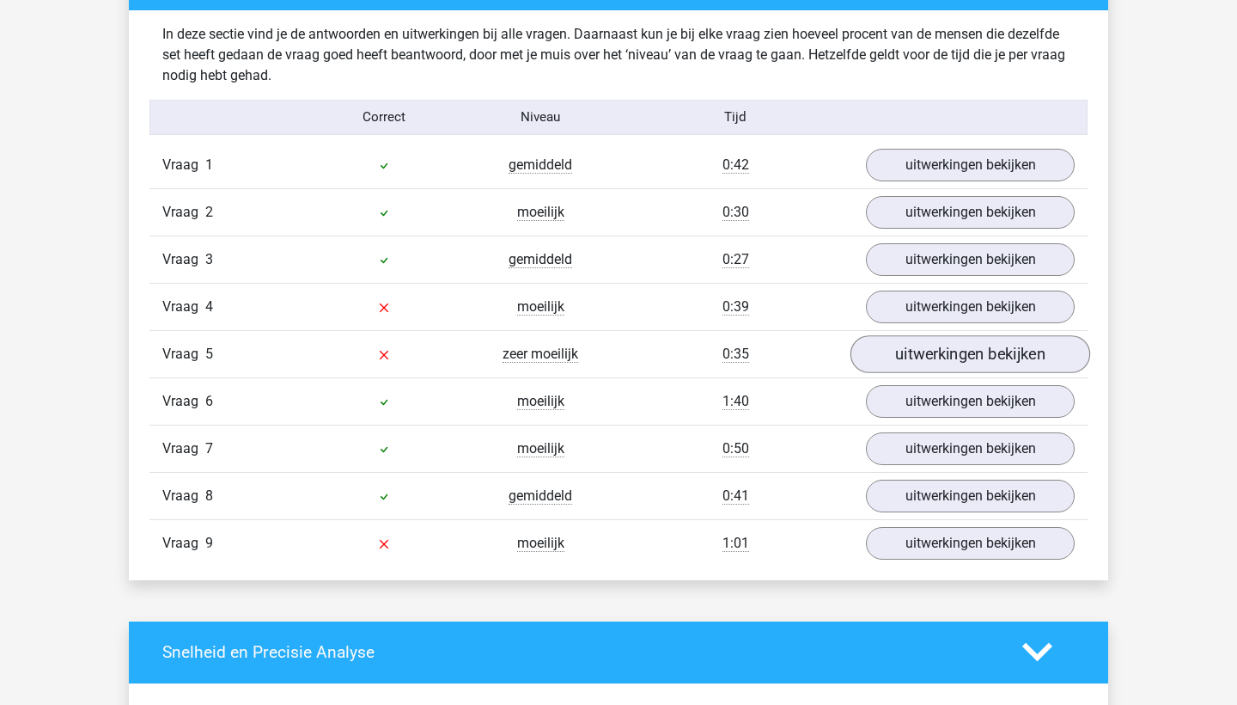
scroll to position [1756, 0]
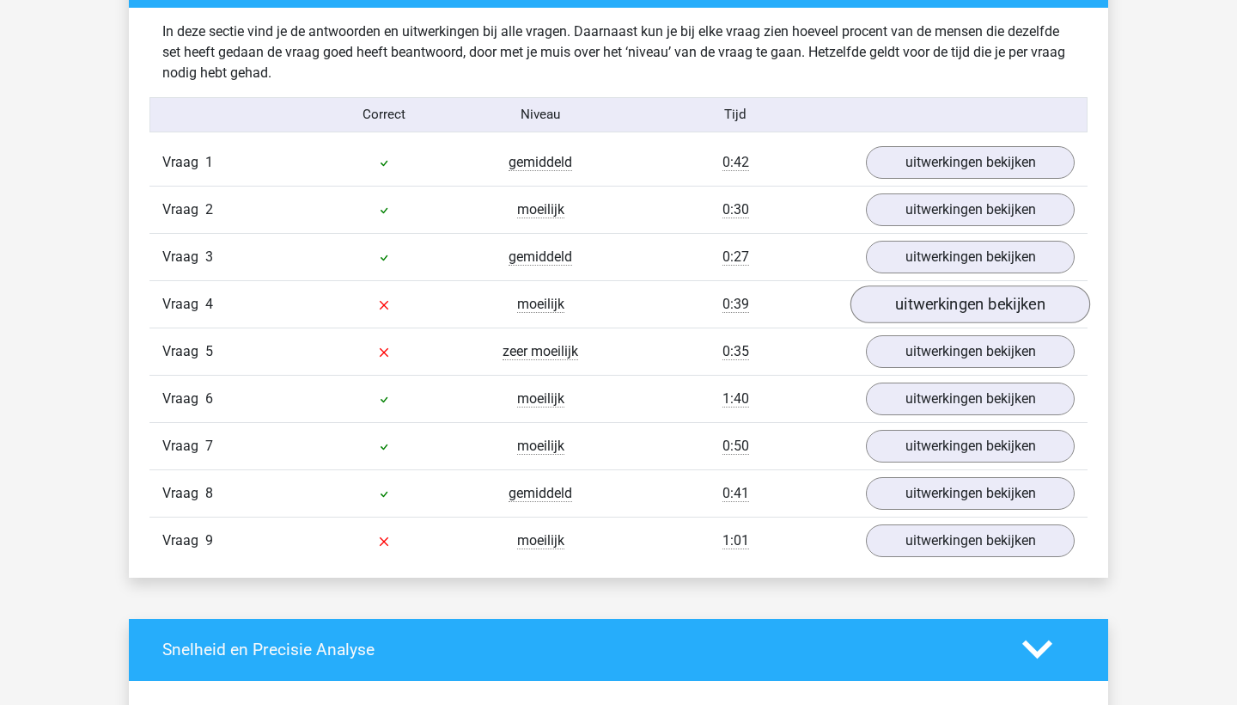
click at [955, 298] on link "uitwerkingen bekijken" at bounding box center [971, 304] width 240 height 38
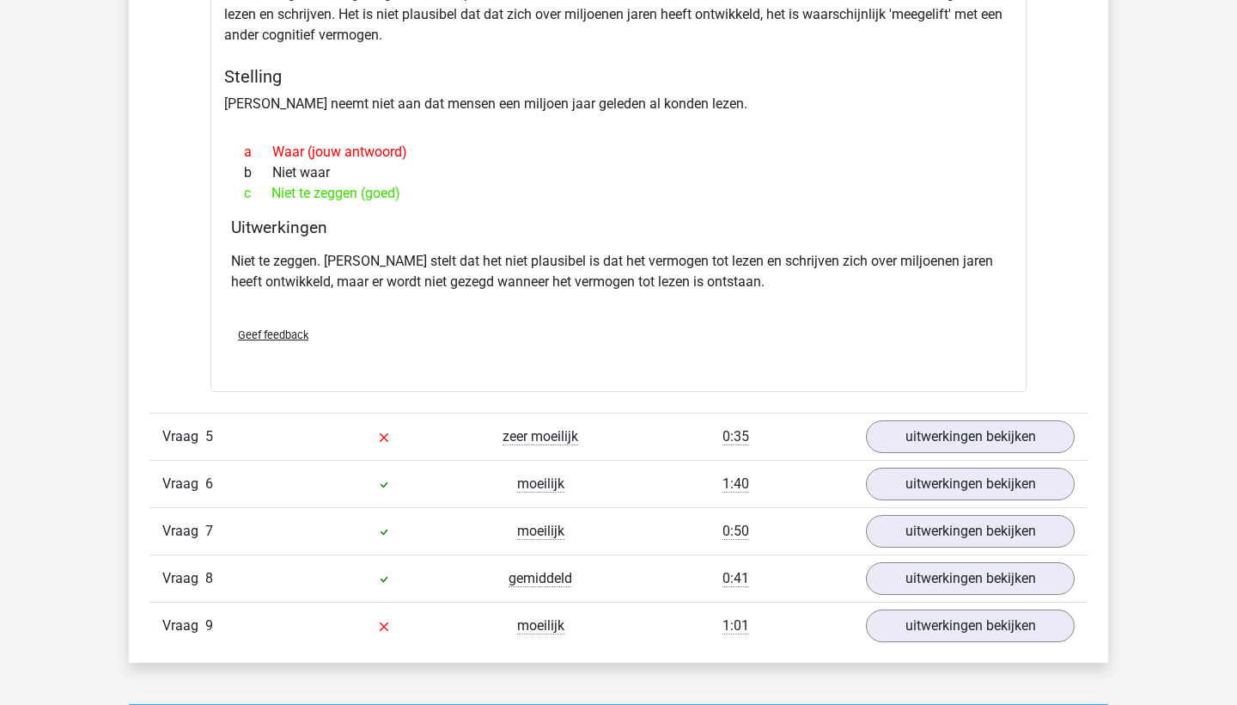
scroll to position [2251, 0]
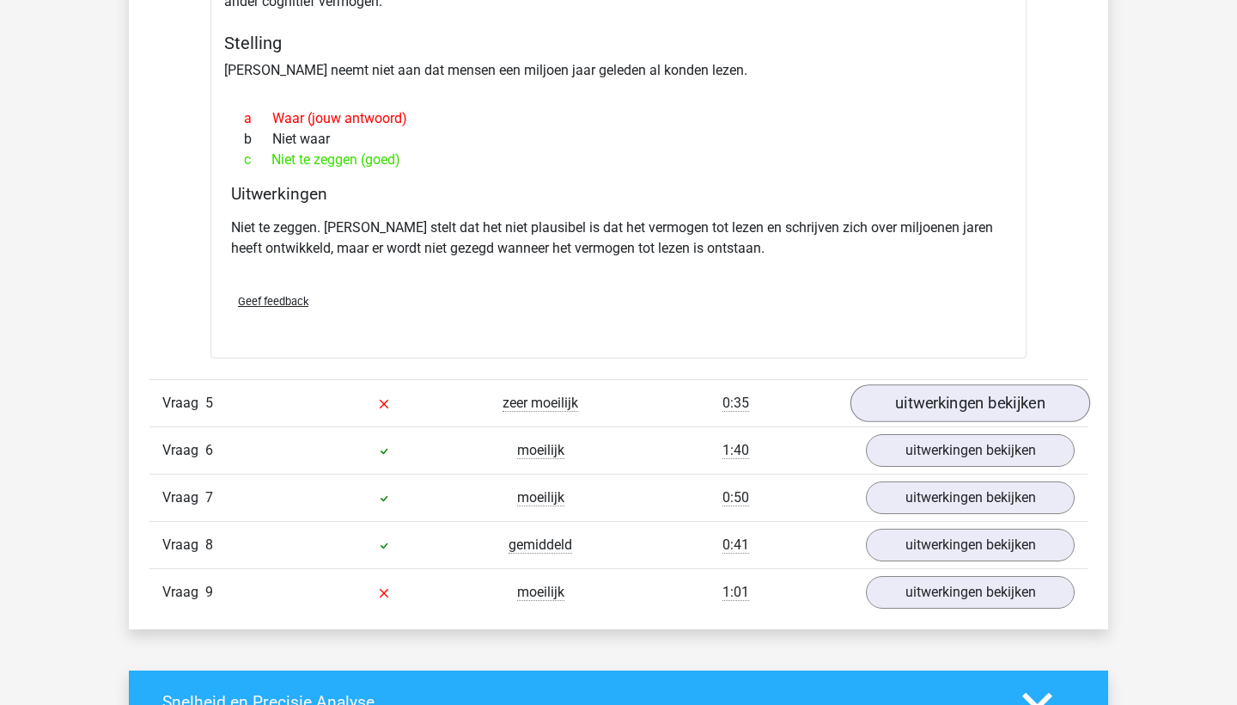
click at [923, 402] on link "uitwerkingen bekijken" at bounding box center [971, 403] width 240 height 38
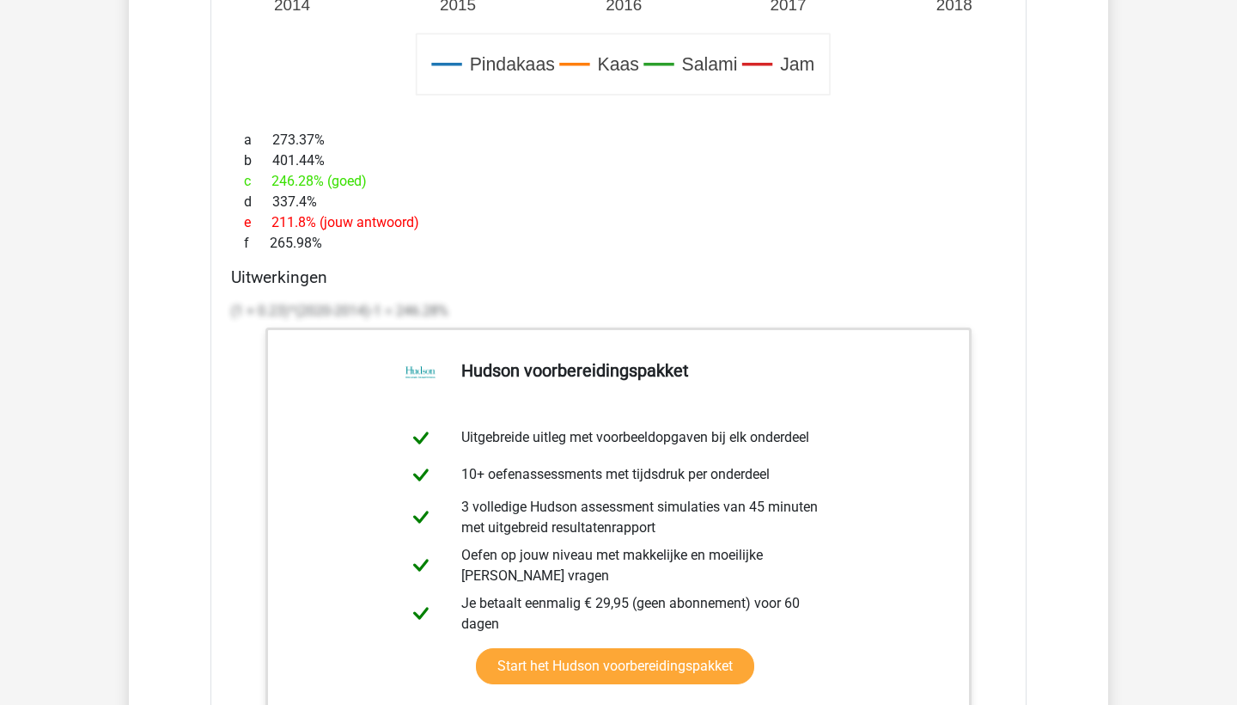
scroll to position [4216, 0]
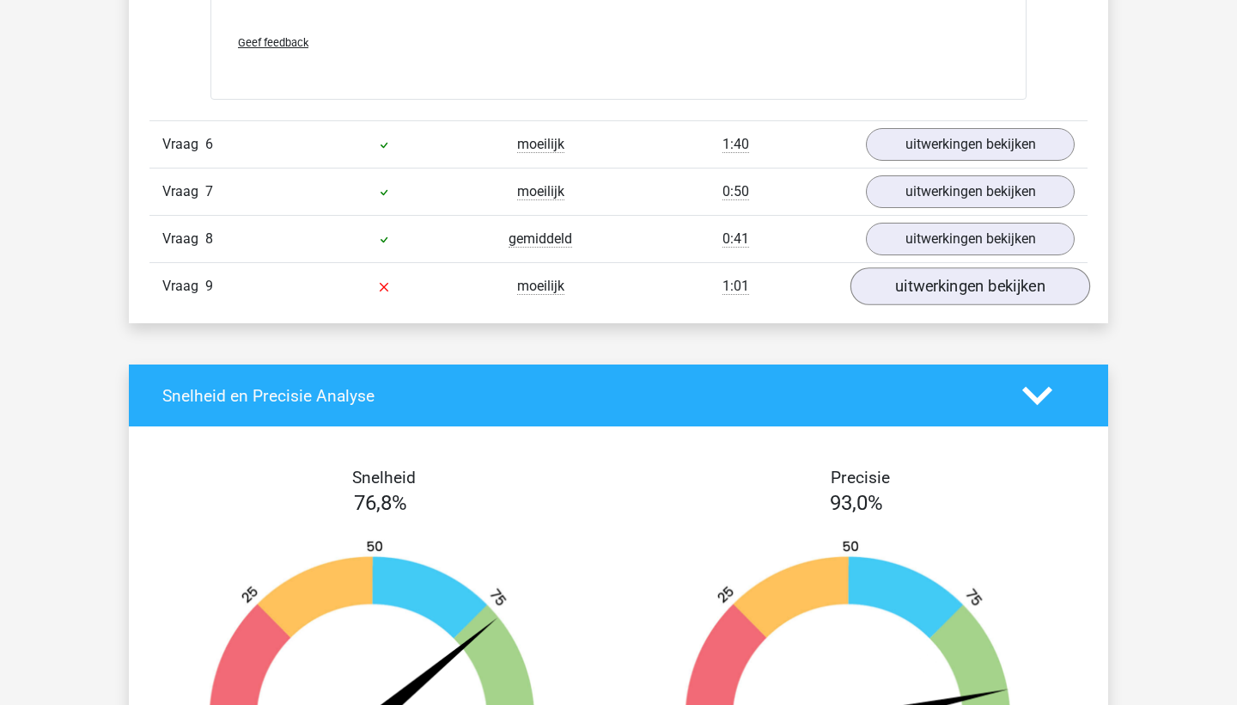
click at [954, 272] on link "uitwerkingen bekijken" at bounding box center [971, 286] width 240 height 38
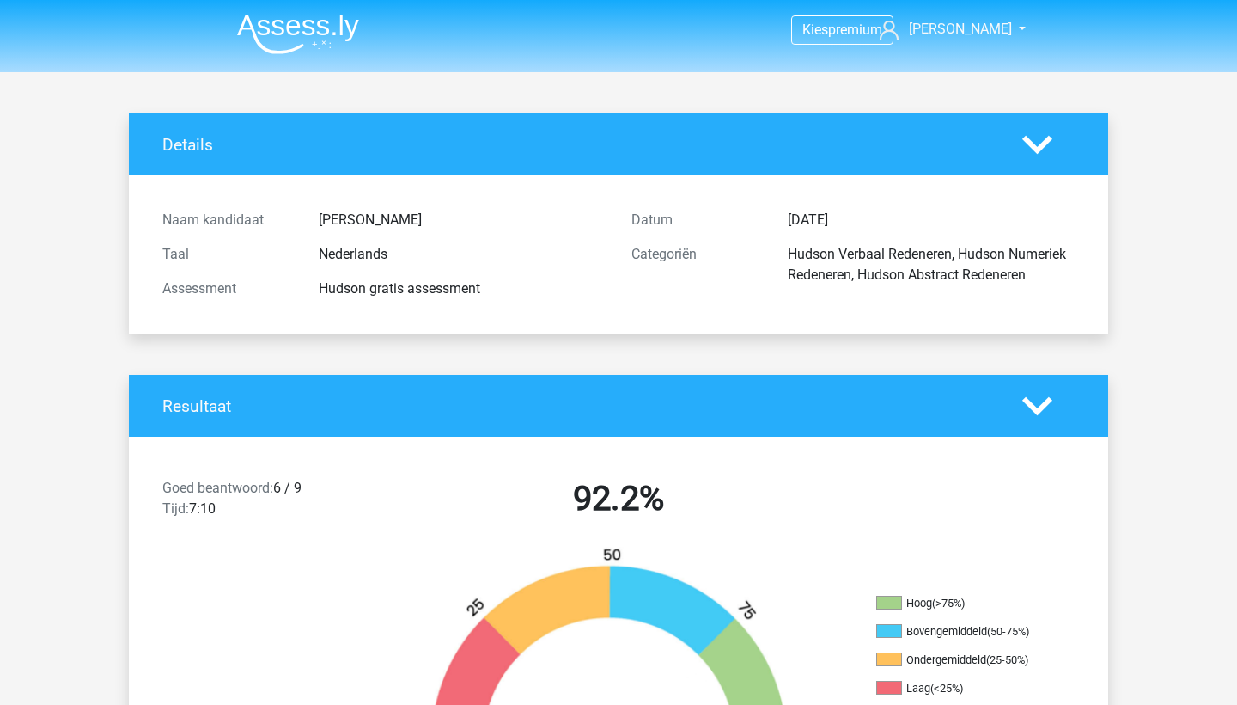
scroll to position [0, 0]
